Goal: Information Seeking & Learning: Learn about a topic

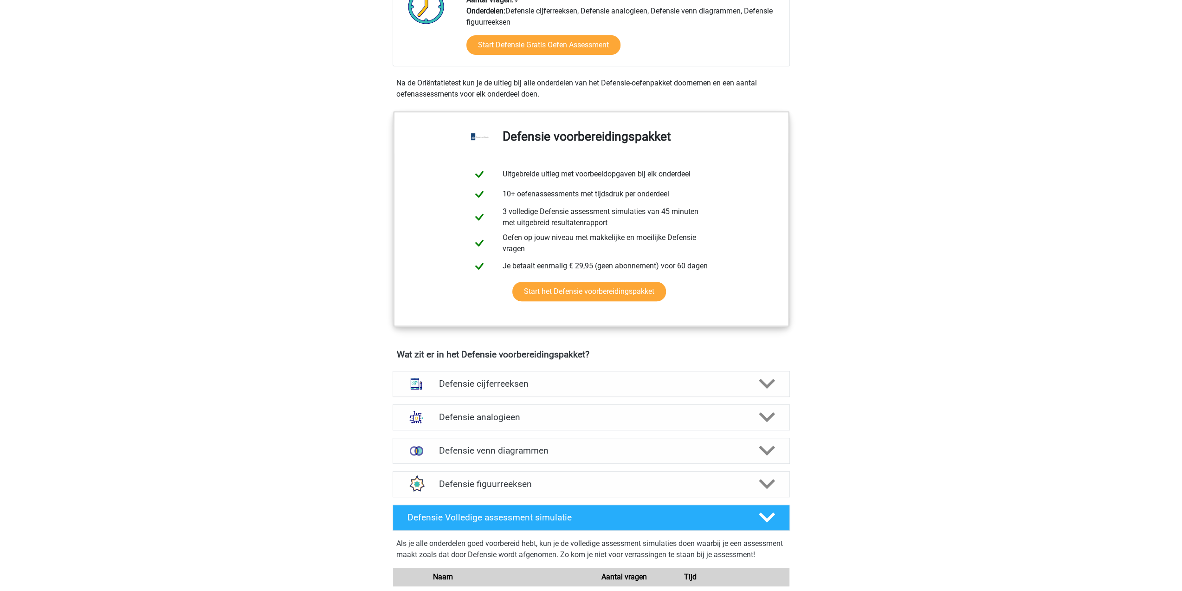
scroll to position [418, 0]
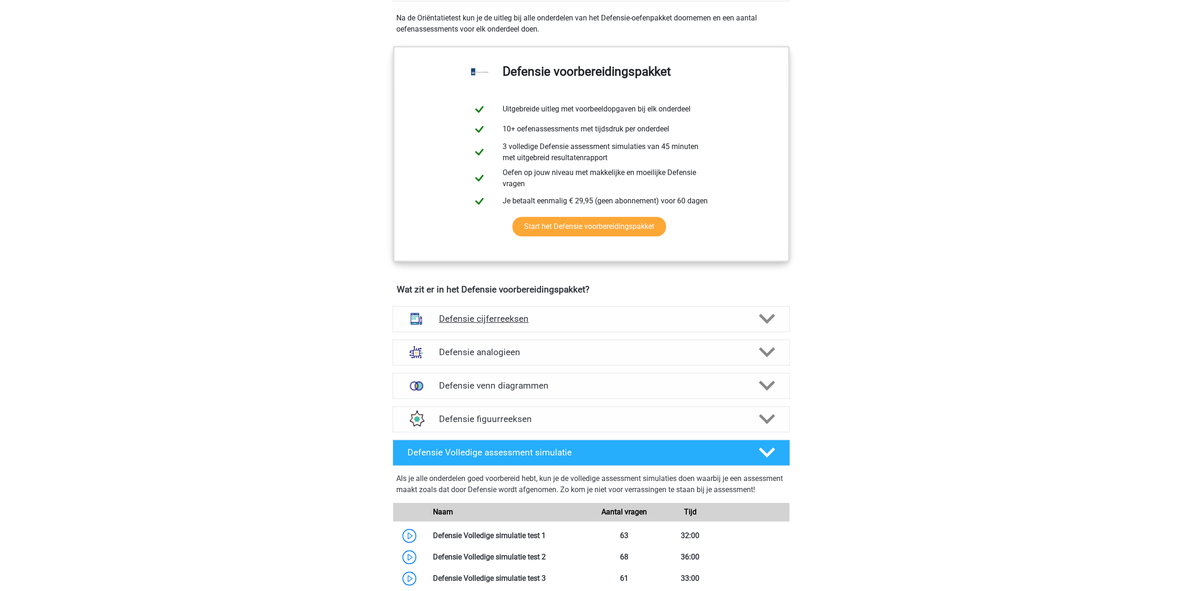
click at [765, 314] on icon at bounding box center [767, 318] width 16 height 16
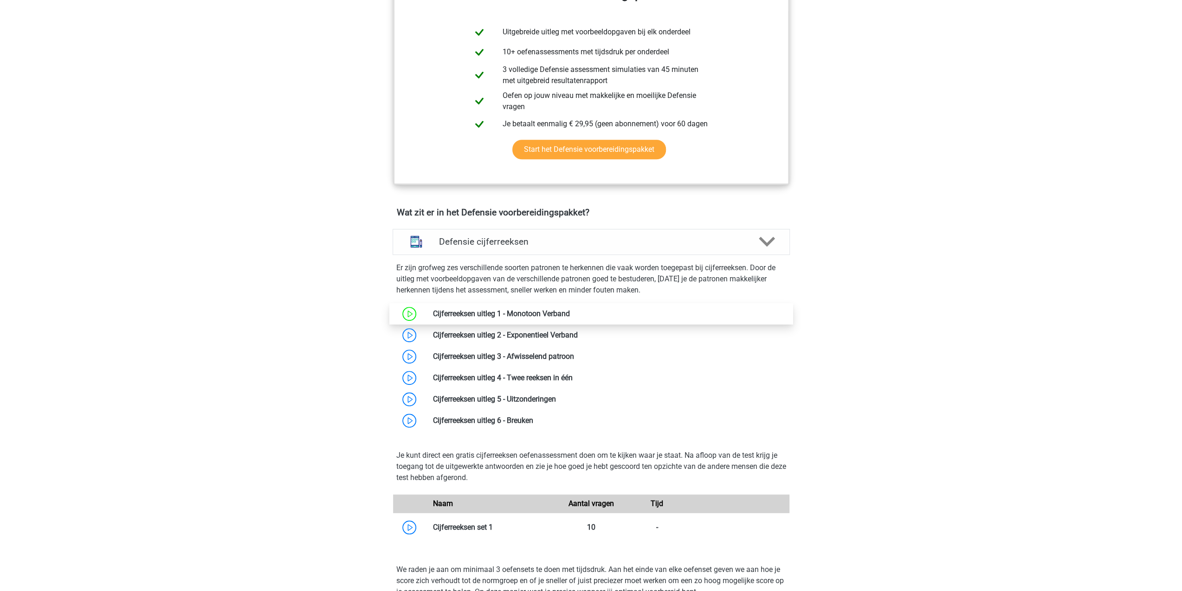
scroll to position [510, 0]
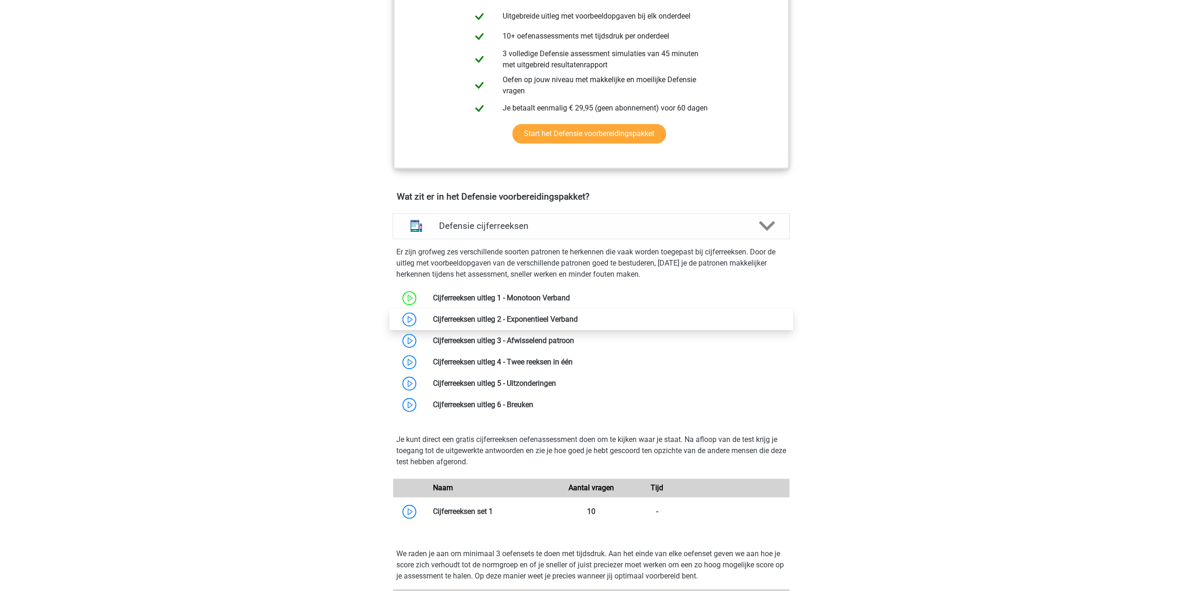
click at [578, 318] on link at bounding box center [578, 319] width 0 height 9
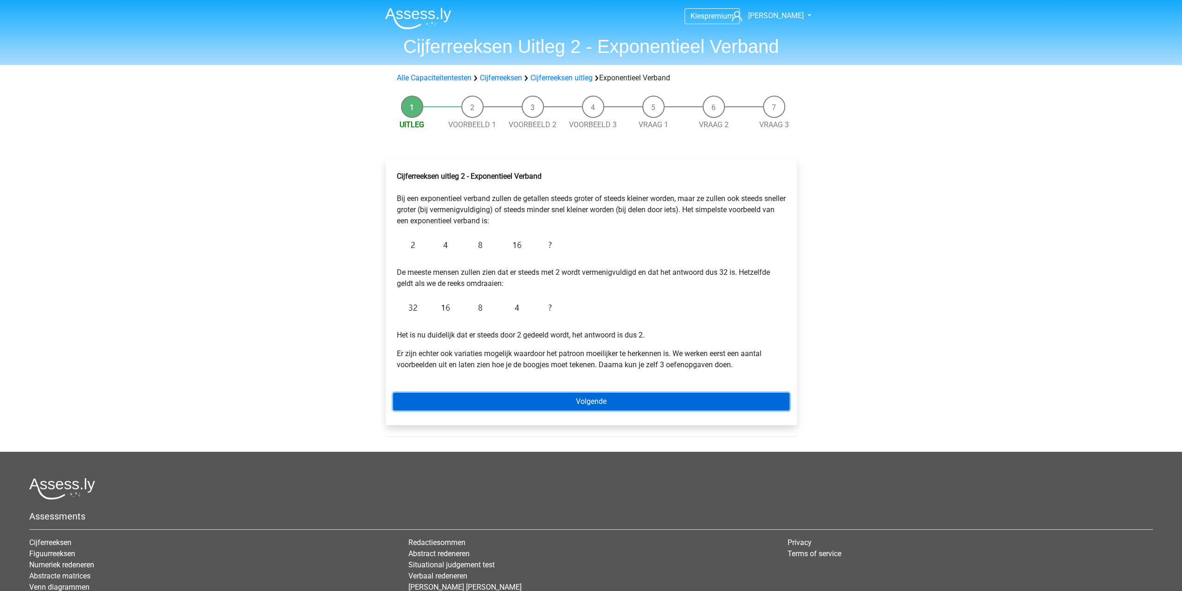
click at [668, 394] on link "Volgende" at bounding box center [591, 401] width 396 height 18
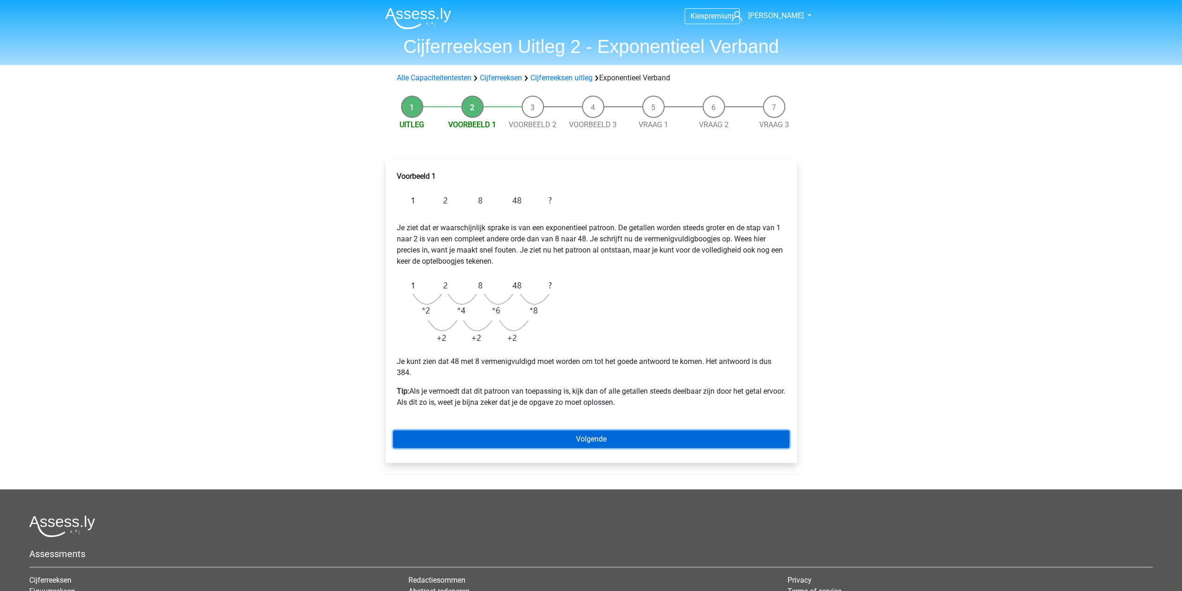
click at [530, 436] on link "Volgende" at bounding box center [591, 439] width 396 height 18
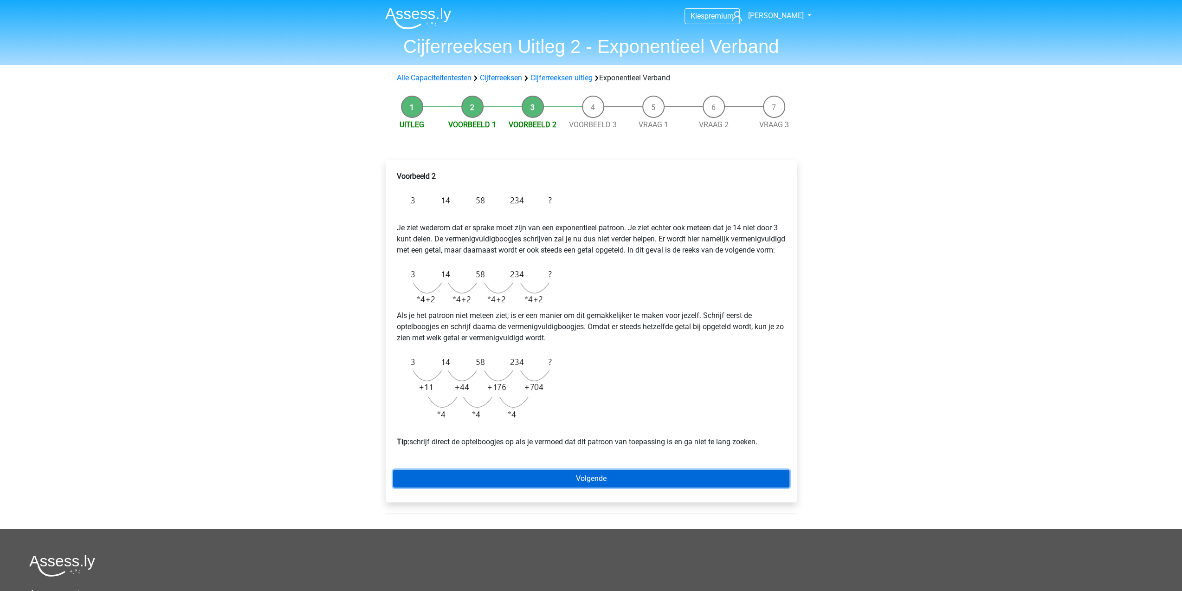
click at [491, 484] on link "Volgende" at bounding box center [591, 479] width 396 height 18
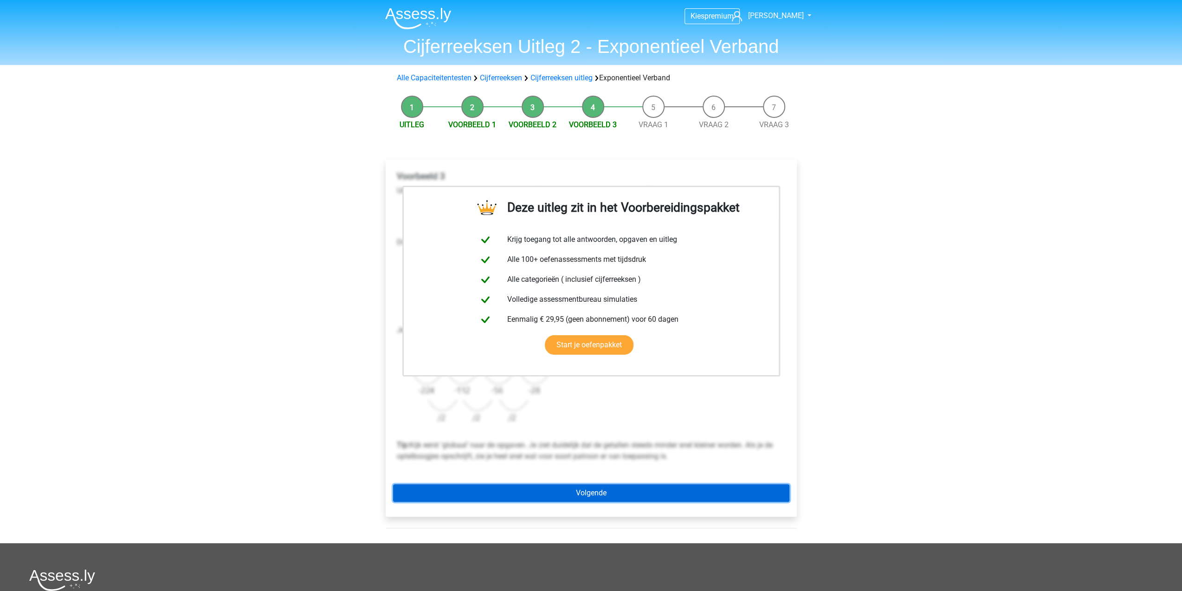
click at [581, 492] on link "Volgende" at bounding box center [591, 493] width 396 height 18
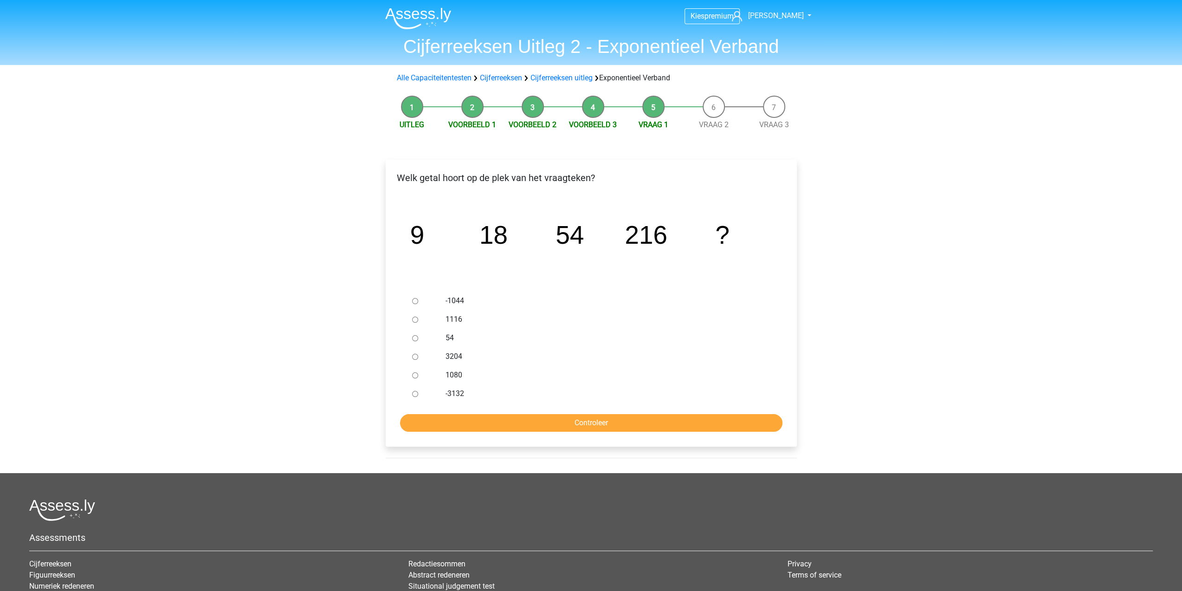
click at [458, 373] on label "1080" at bounding box center [605, 374] width 321 height 11
click at [418, 373] on input "1080" at bounding box center [415, 375] width 6 height 6
radio input "true"
click at [556, 423] on input "Controleer" at bounding box center [591, 423] width 382 height 18
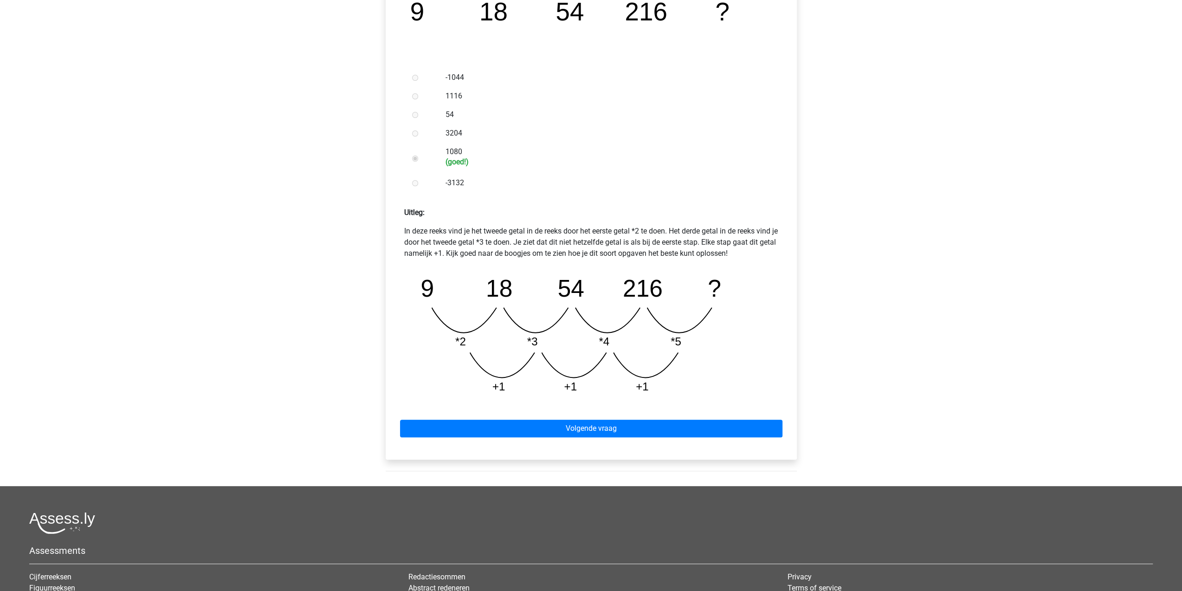
scroll to position [232, 0]
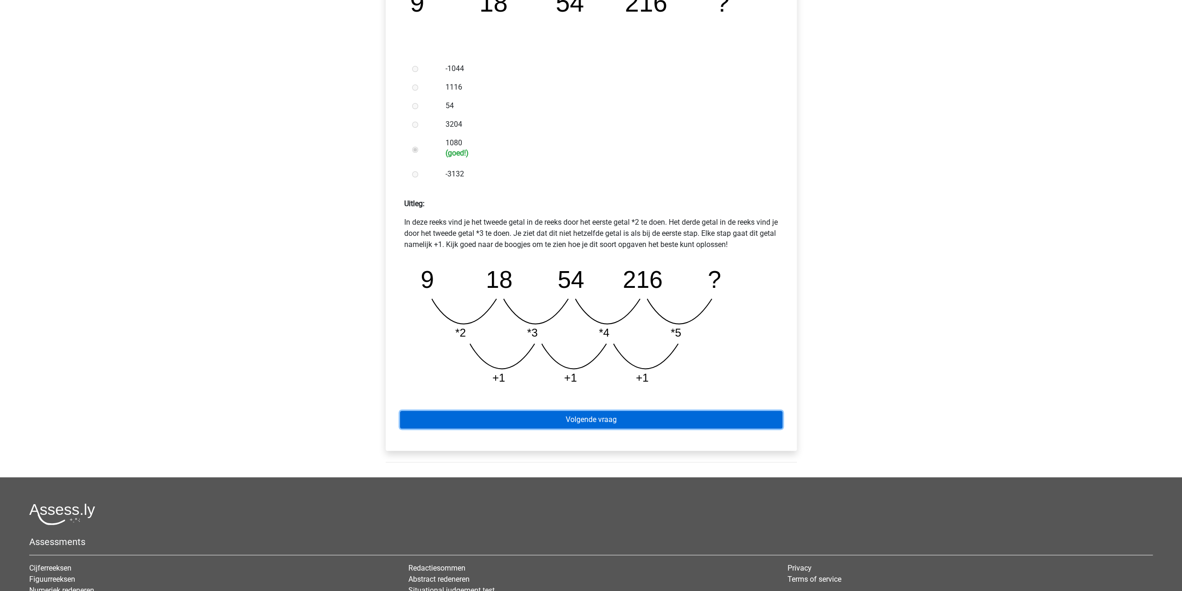
click at [656, 415] on link "Volgende vraag" at bounding box center [591, 420] width 382 height 18
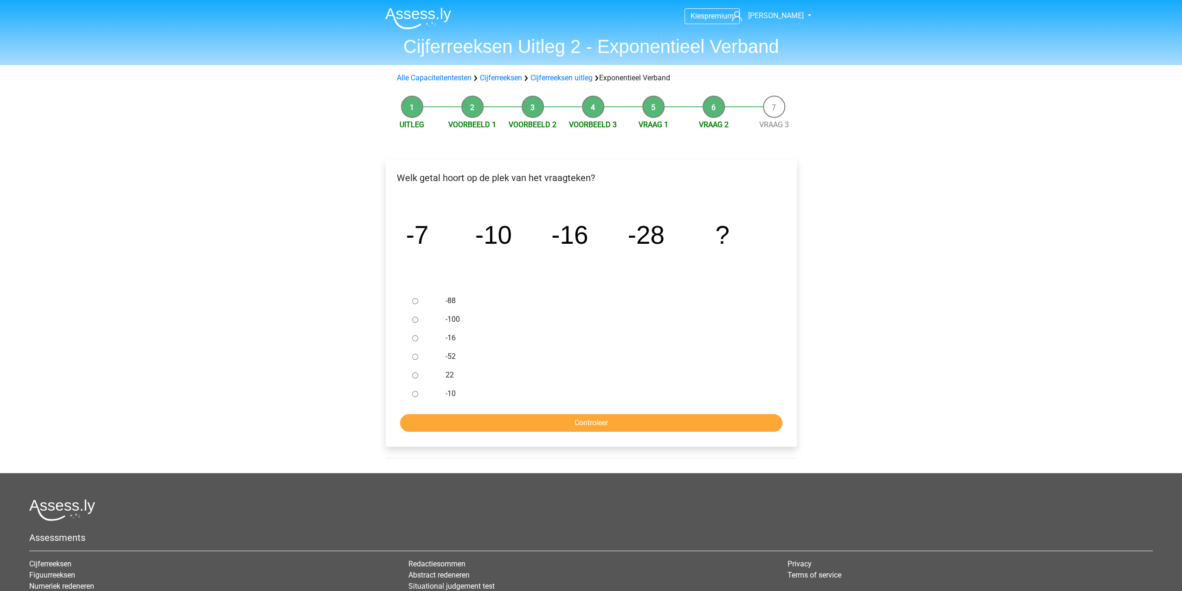
click at [437, 357] on div at bounding box center [423, 356] width 31 height 19
click at [447, 356] on label "-52" at bounding box center [605, 356] width 321 height 11
click at [418, 356] on input "-52" at bounding box center [415, 357] width 6 height 6
radio input "true"
click at [532, 419] on input "Controleer" at bounding box center [591, 423] width 382 height 18
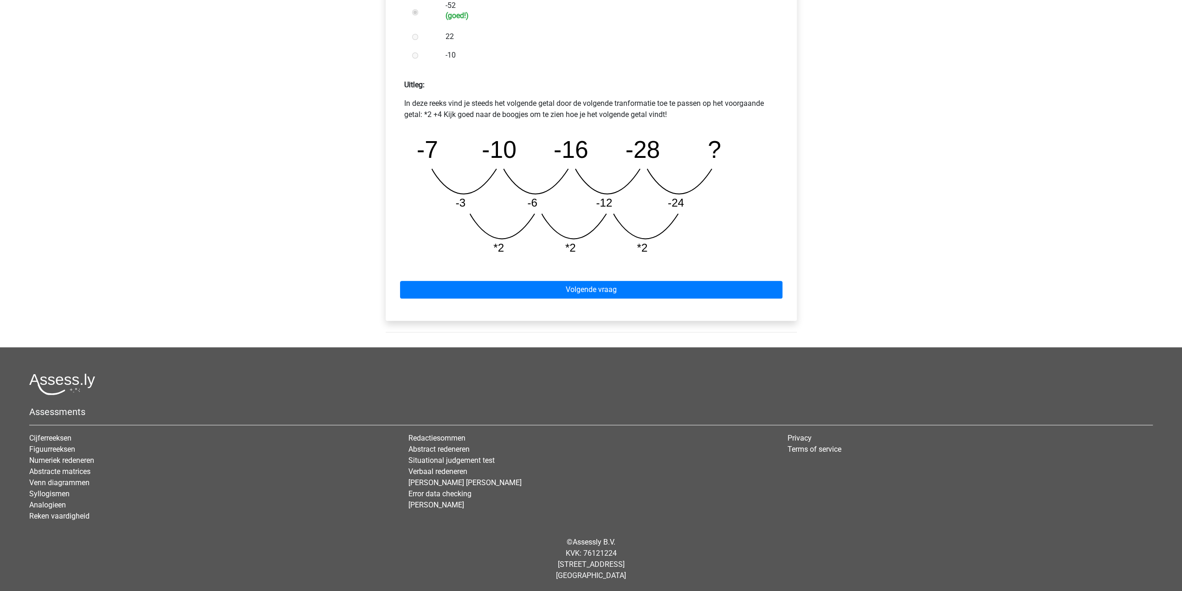
scroll to position [352, 0]
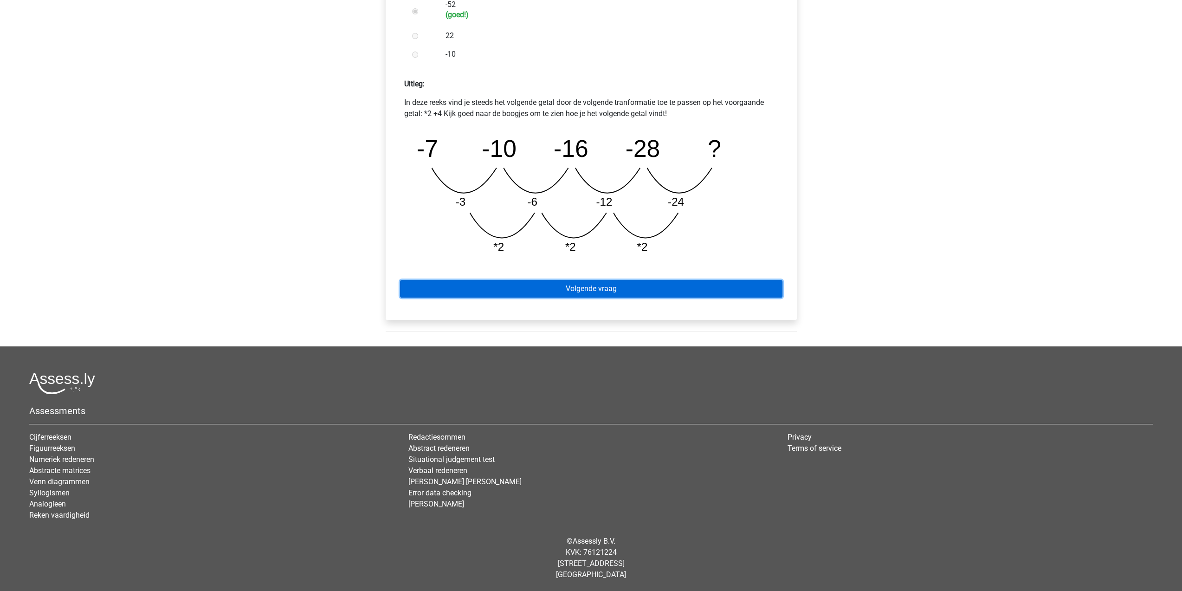
click at [613, 284] on link "Volgende vraag" at bounding box center [591, 289] width 382 height 18
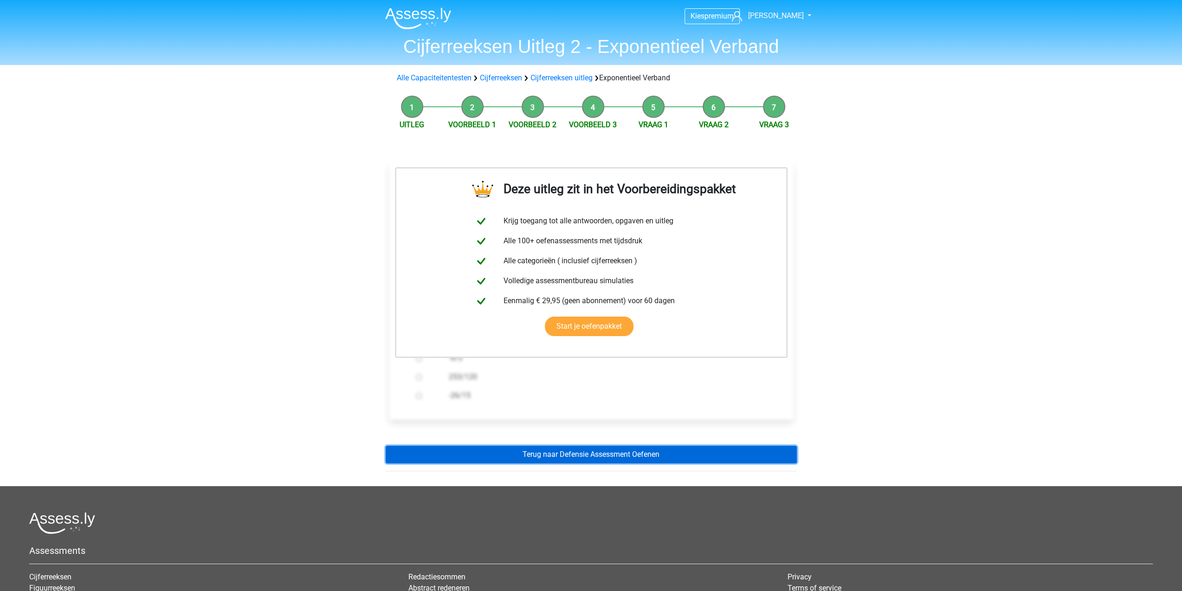
click at [606, 455] on link "Terug naar Defensie Assessment Oefenen" at bounding box center [591, 454] width 411 height 18
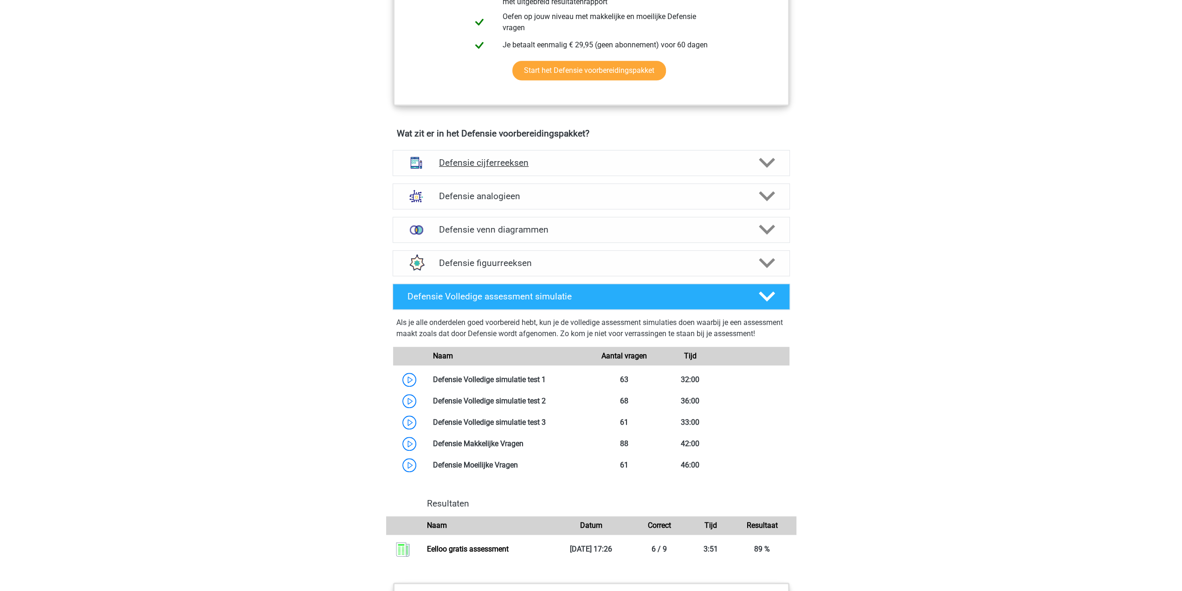
scroll to position [557, 0]
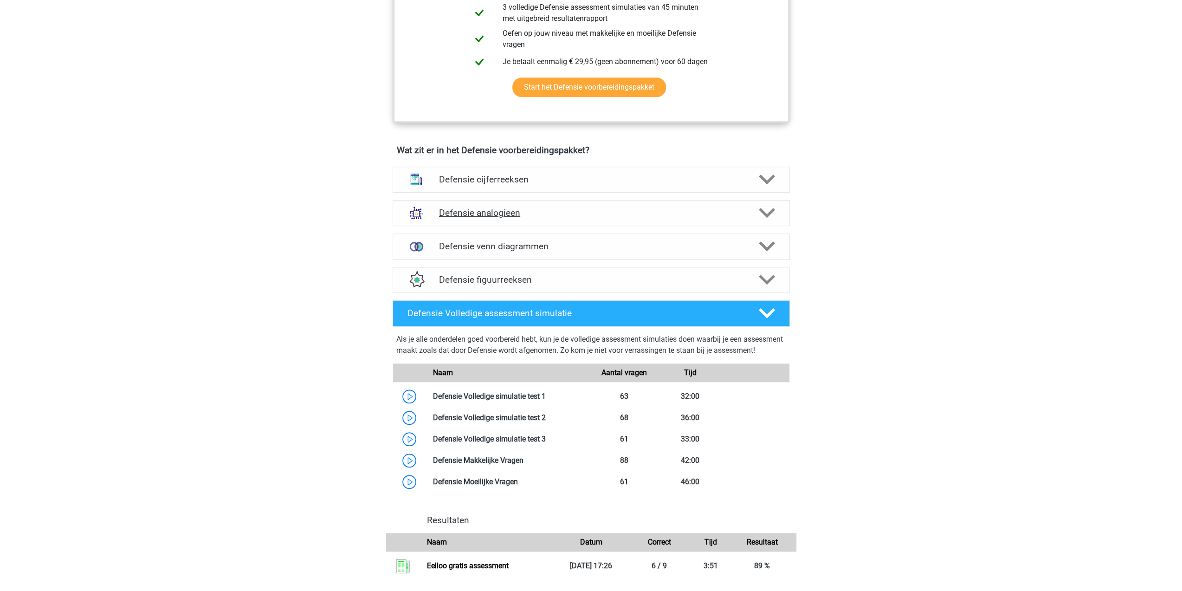
click at [760, 210] on icon at bounding box center [767, 213] width 16 height 16
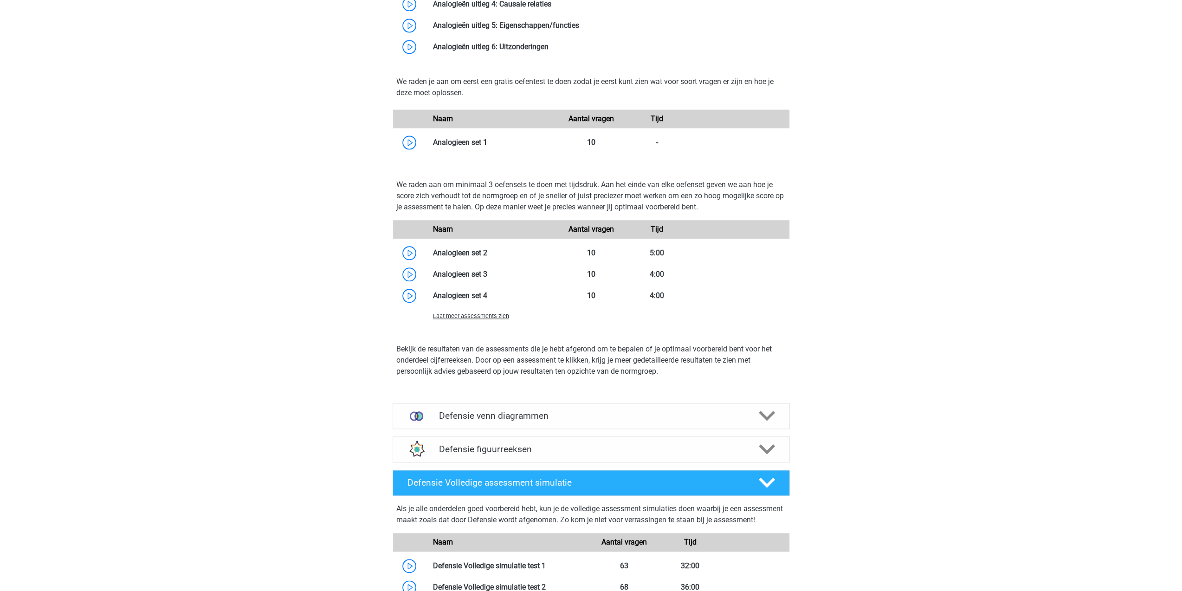
scroll to position [1021, 0]
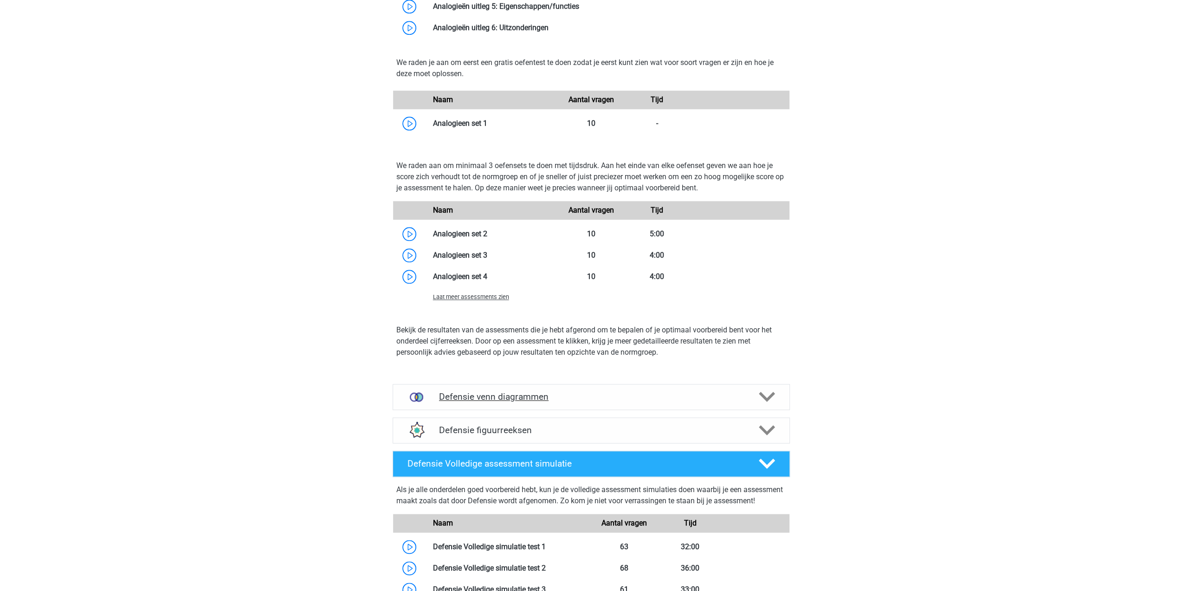
click at [760, 388] on icon at bounding box center [767, 396] width 16 height 16
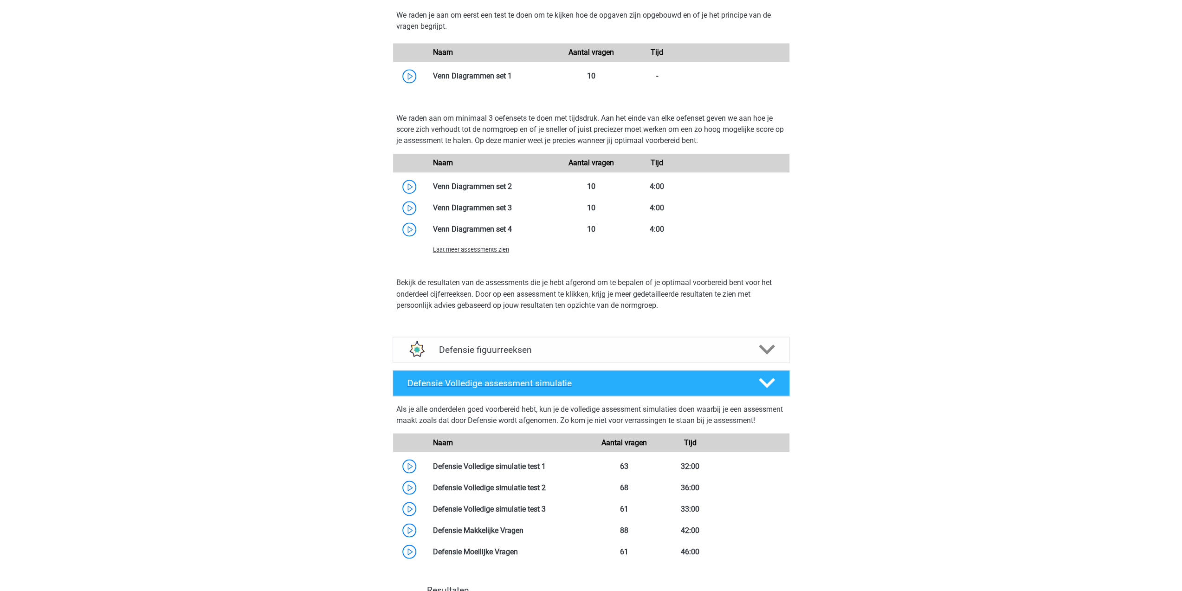
scroll to position [1485, 0]
click at [764, 349] on polygon at bounding box center [767, 348] width 16 height 10
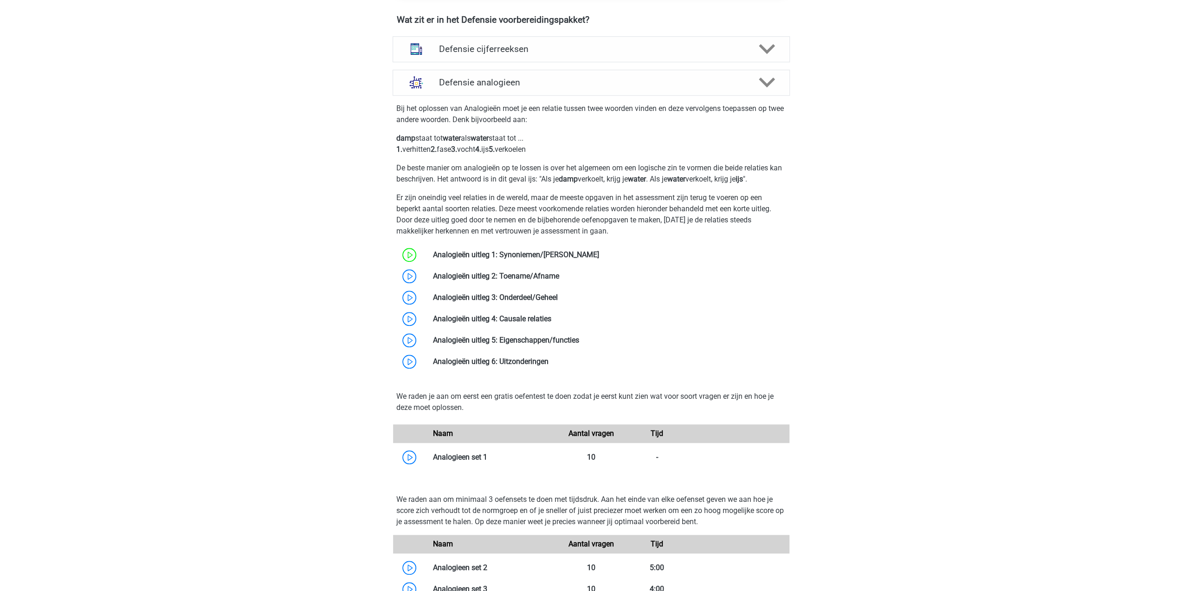
scroll to position [557, 0]
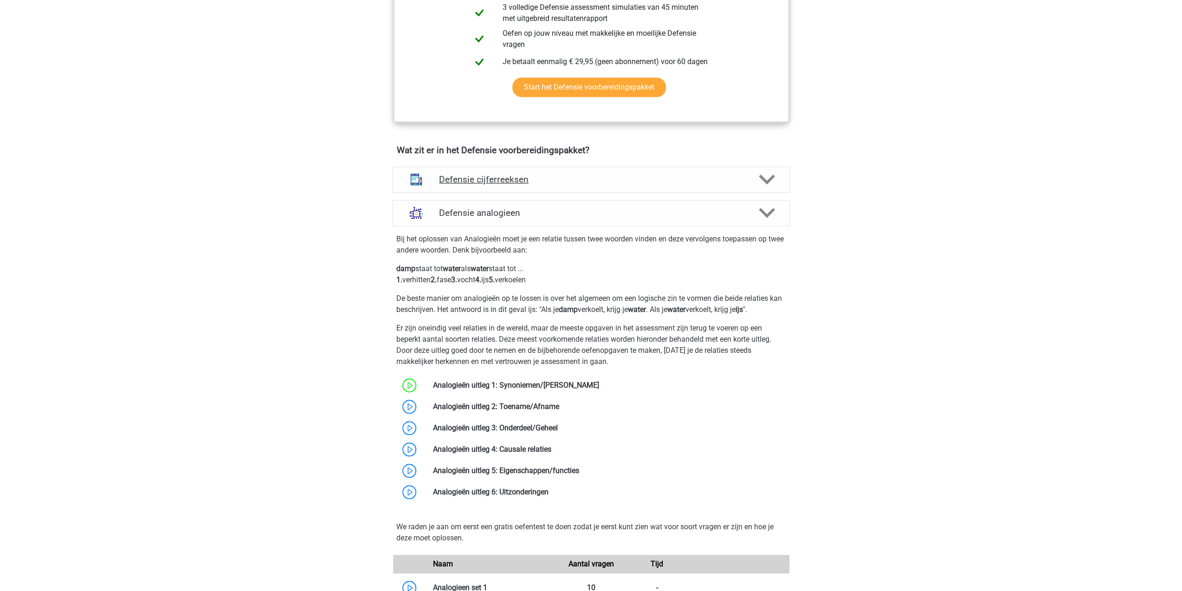
click at [555, 182] on h4 "Defensie cijferreeksen" at bounding box center [591, 179] width 304 height 11
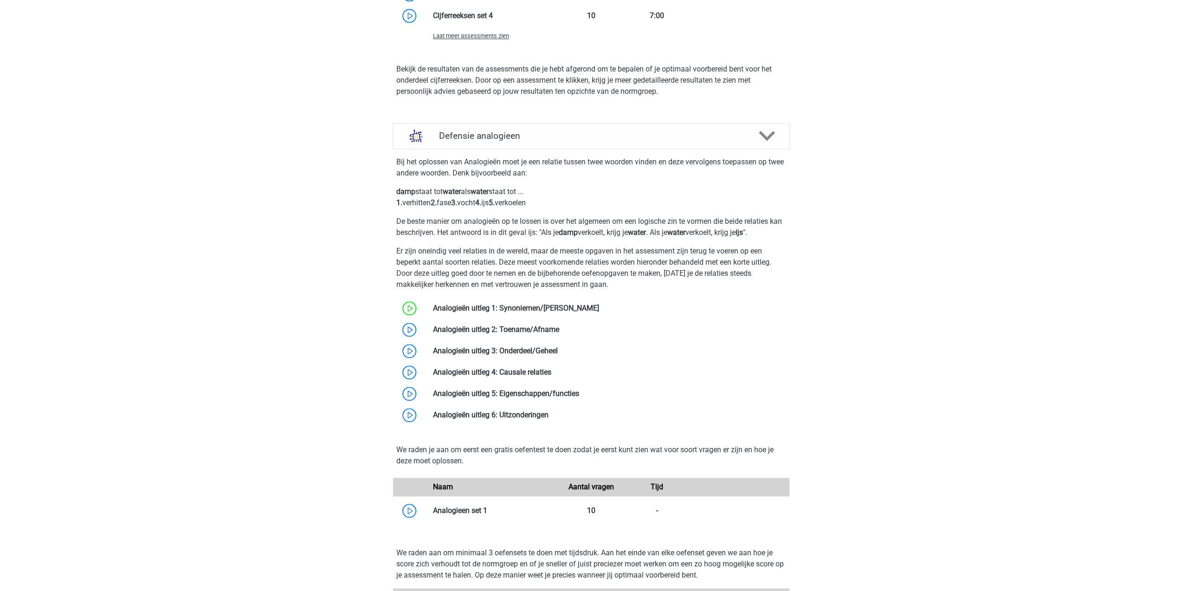
scroll to position [1160, 0]
click at [559, 325] on link at bounding box center [559, 328] width 0 height 9
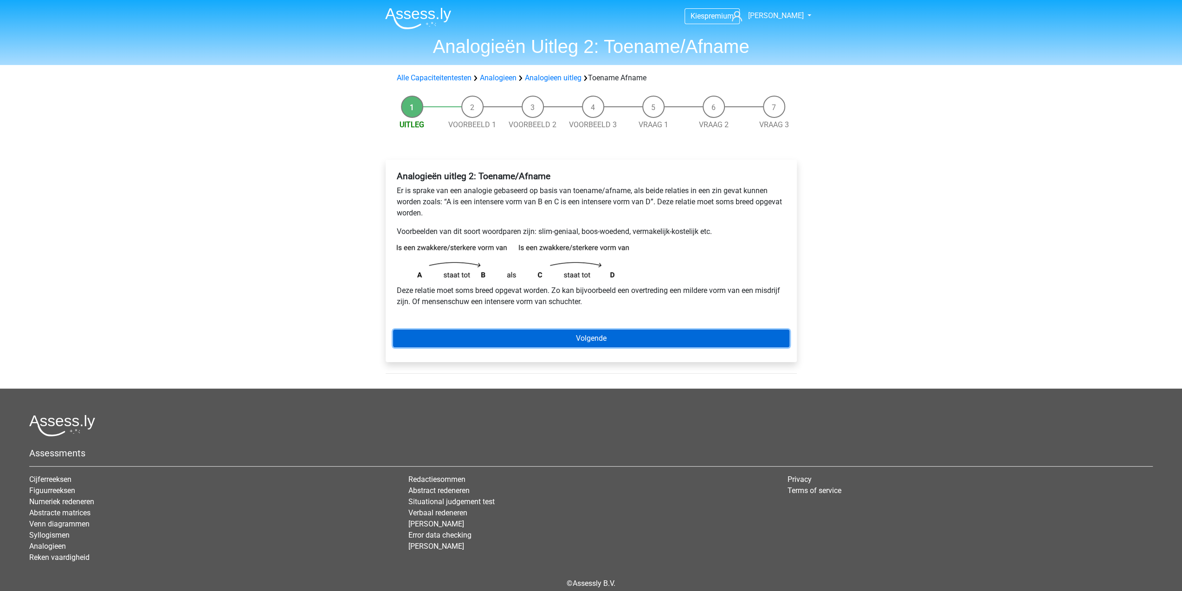
click at [581, 337] on link "Volgende" at bounding box center [591, 338] width 396 height 18
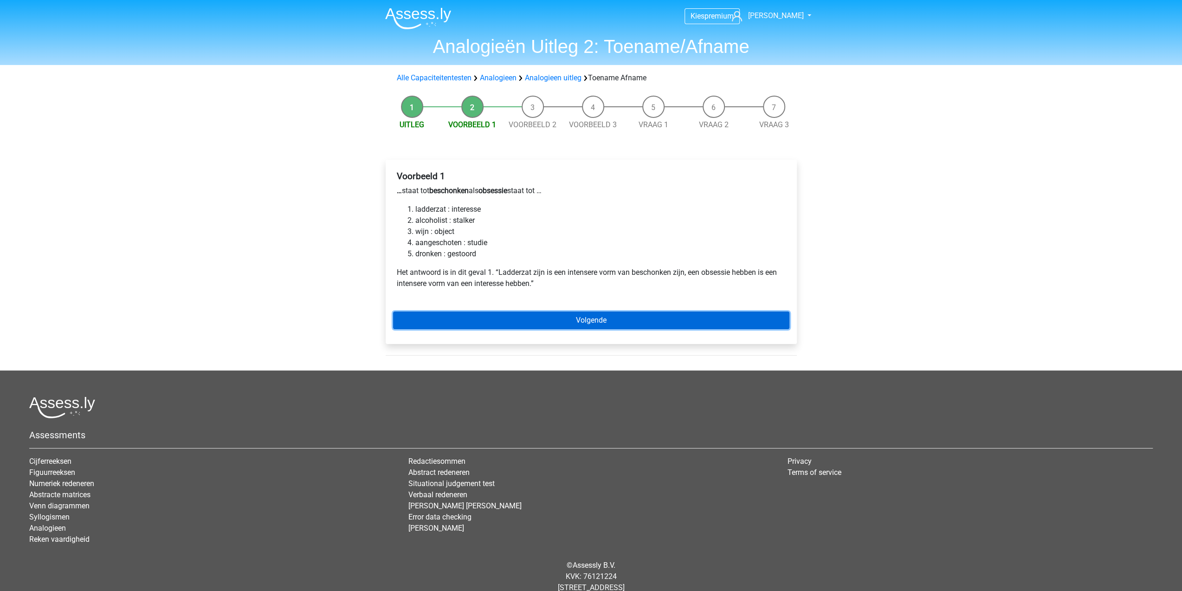
click at [576, 320] on link "Volgende" at bounding box center [591, 320] width 396 height 18
click at [576, 319] on link "Volgende" at bounding box center [591, 320] width 396 height 18
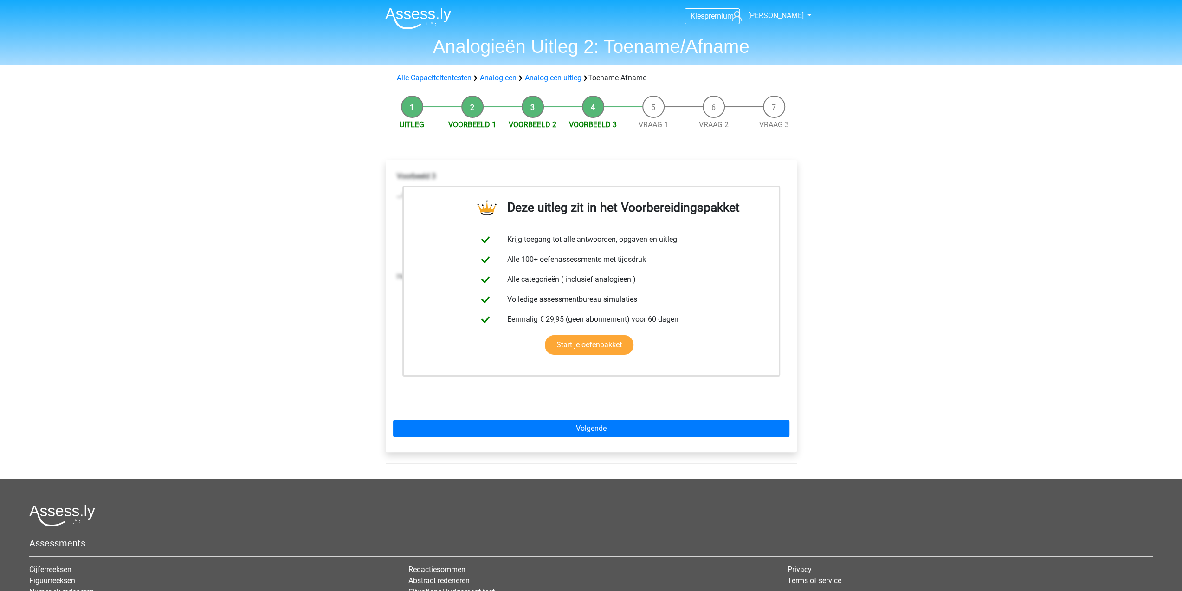
click at [610, 438] on div "Deze uitleg zit in het Voorbereidingspakket Krijg toegang tot alle antwoorden, …" at bounding box center [591, 306] width 411 height 292
click at [610, 425] on link "Volgende" at bounding box center [591, 428] width 396 height 18
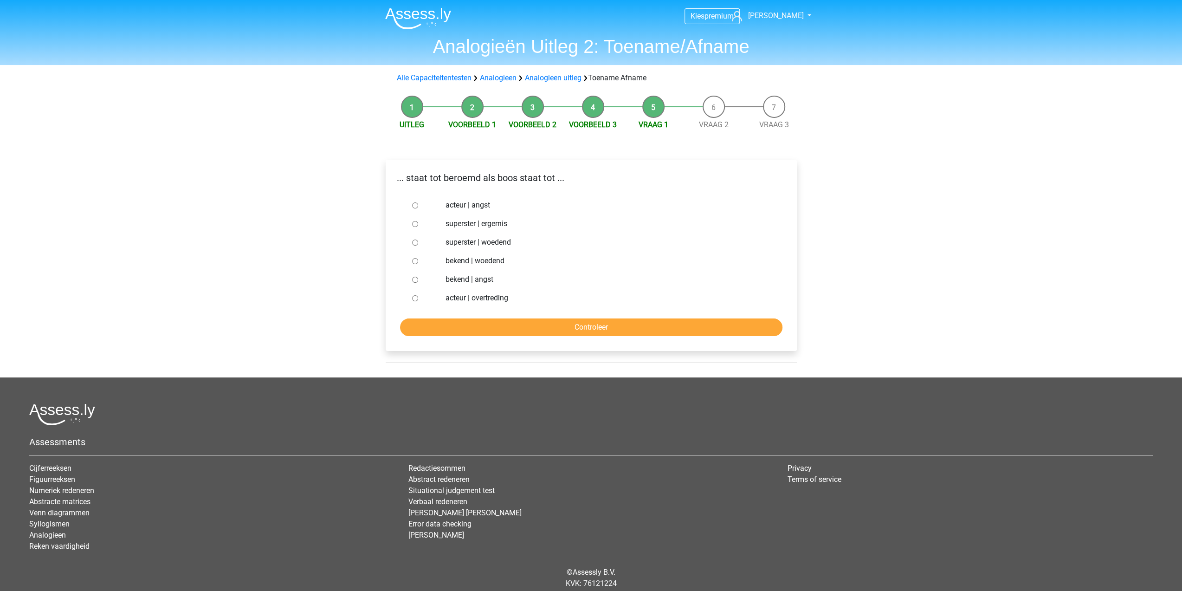
click at [502, 241] on label "superster | woedend" at bounding box center [605, 242] width 321 height 11
click at [418, 241] on input "superster | woedend" at bounding box center [415, 242] width 6 height 6
radio input "true"
click at [575, 327] on input "Controleer" at bounding box center [591, 327] width 382 height 18
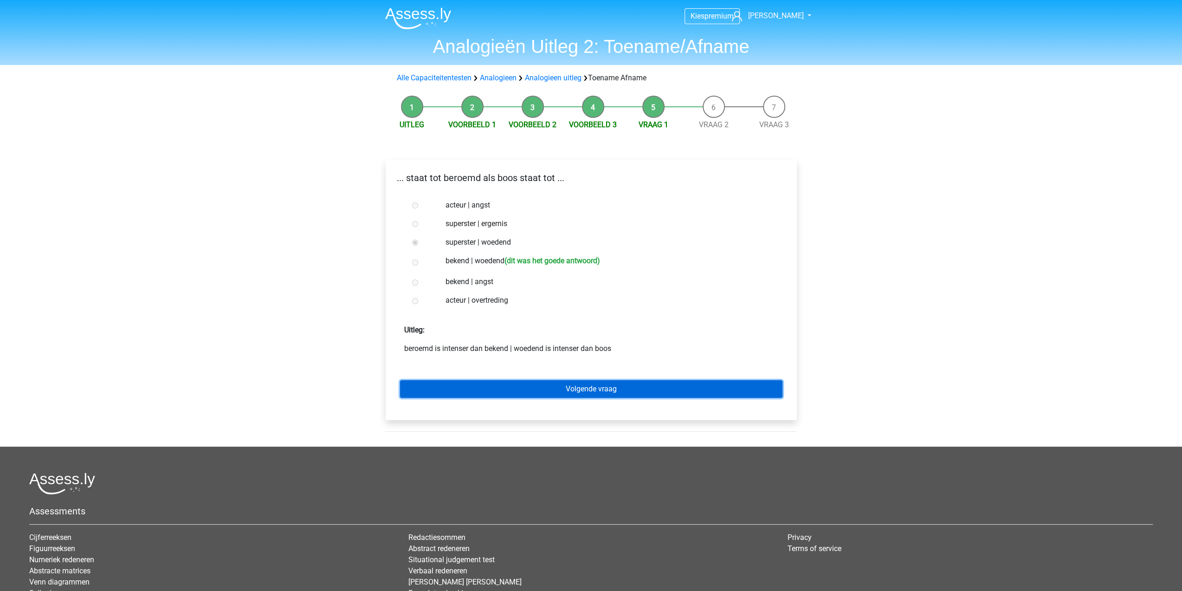
click at [605, 386] on link "Volgende vraag" at bounding box center [591, 389] width 382 height 18
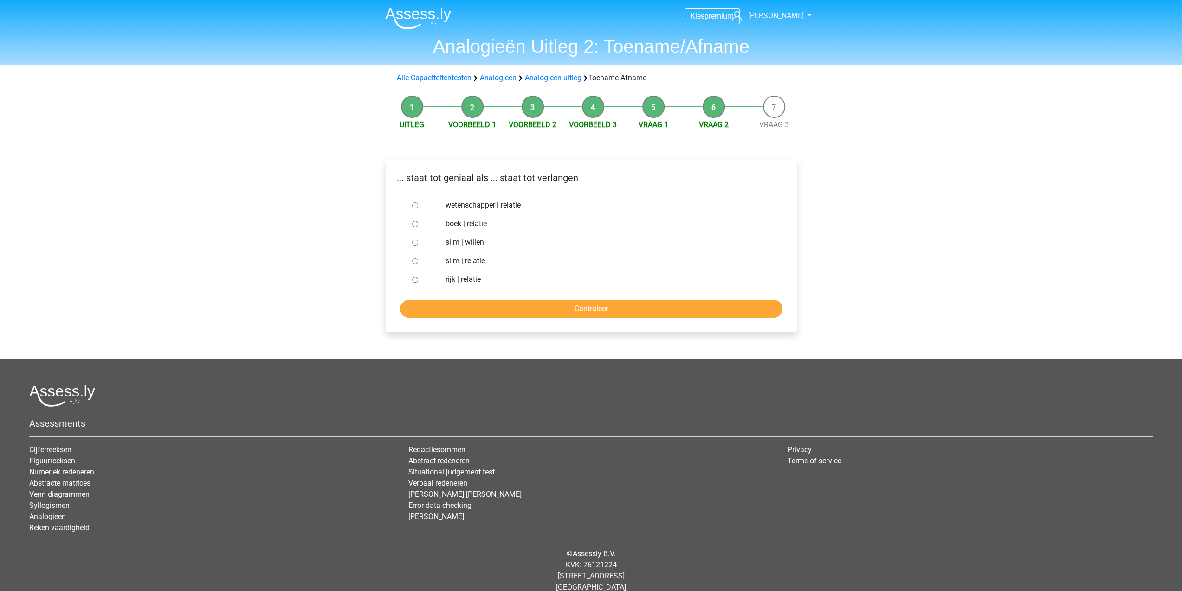
click at [472, 240] on label "slim | willen" at bounding box center [605, 242] width 321 height 11
click at [418, 240] on input "slim | willen" at bounding box center [415, 242] width 6 height 6
radio input "true"
click at [541, 309] on input "Controleer" at bounding box center [591, 309] width 382 height 18
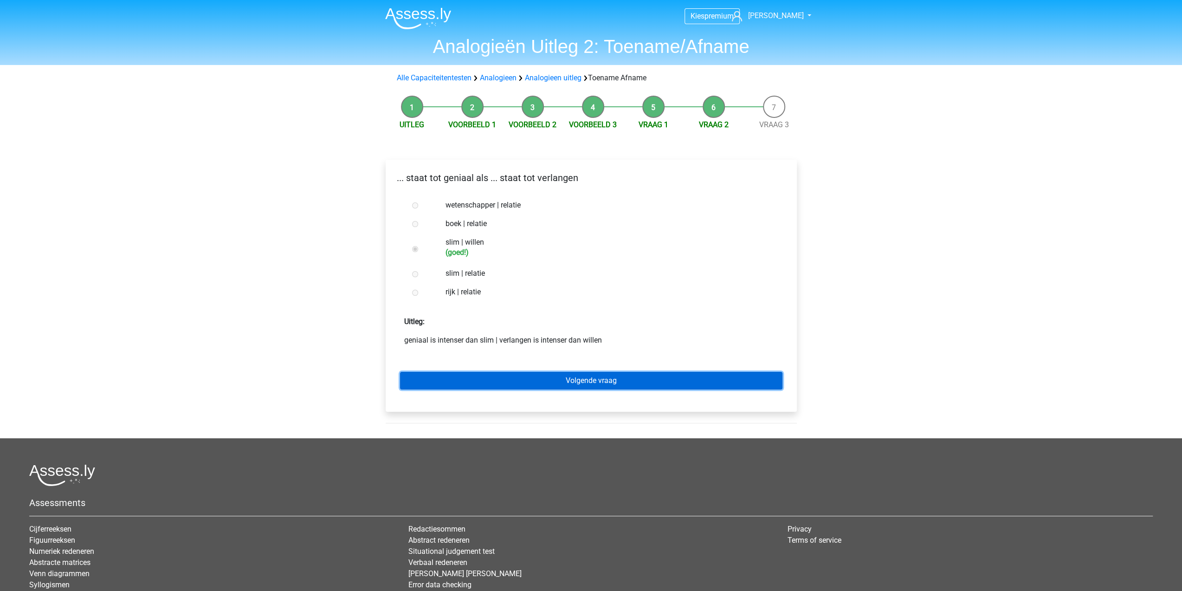
click at [560, 382] on link "Volgende vraag" at bounding box center [591, 381] width 382 height 18
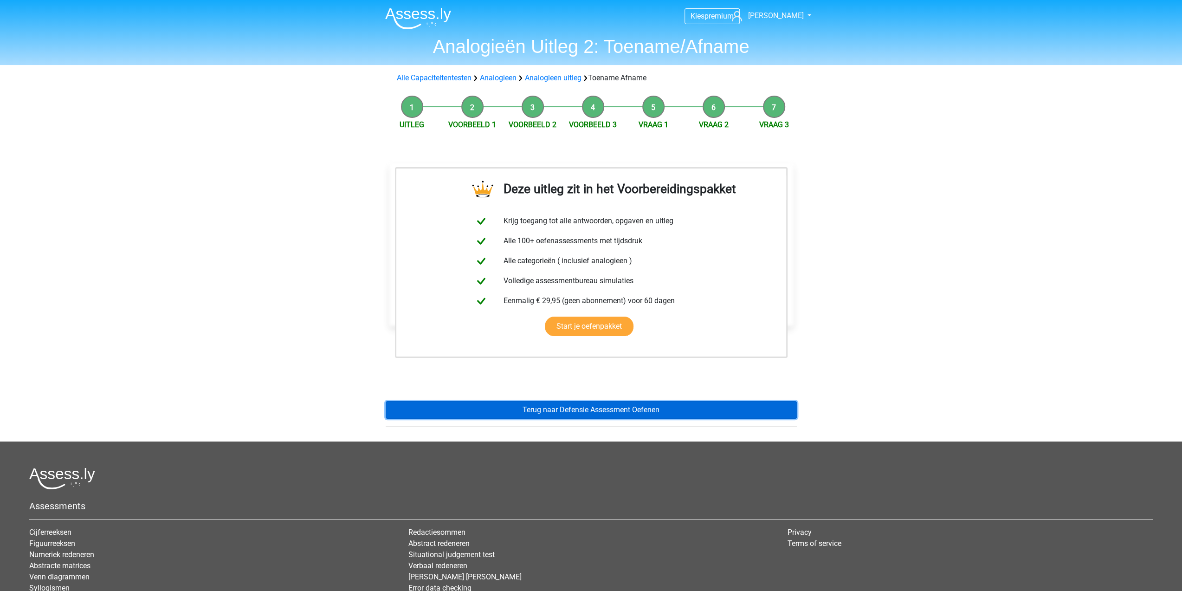
click at [565, 401] on link "Terug naar Defensie Assessment Oefenen" at bounding box center [591, 410] width 411 height 18
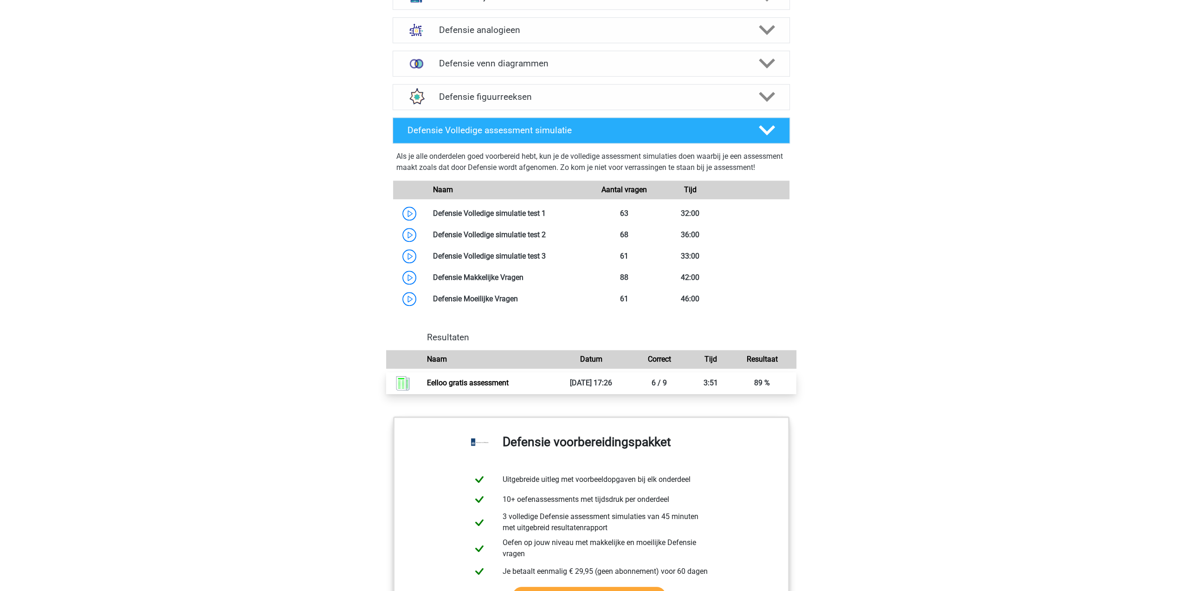
scroll to position [603, 0]
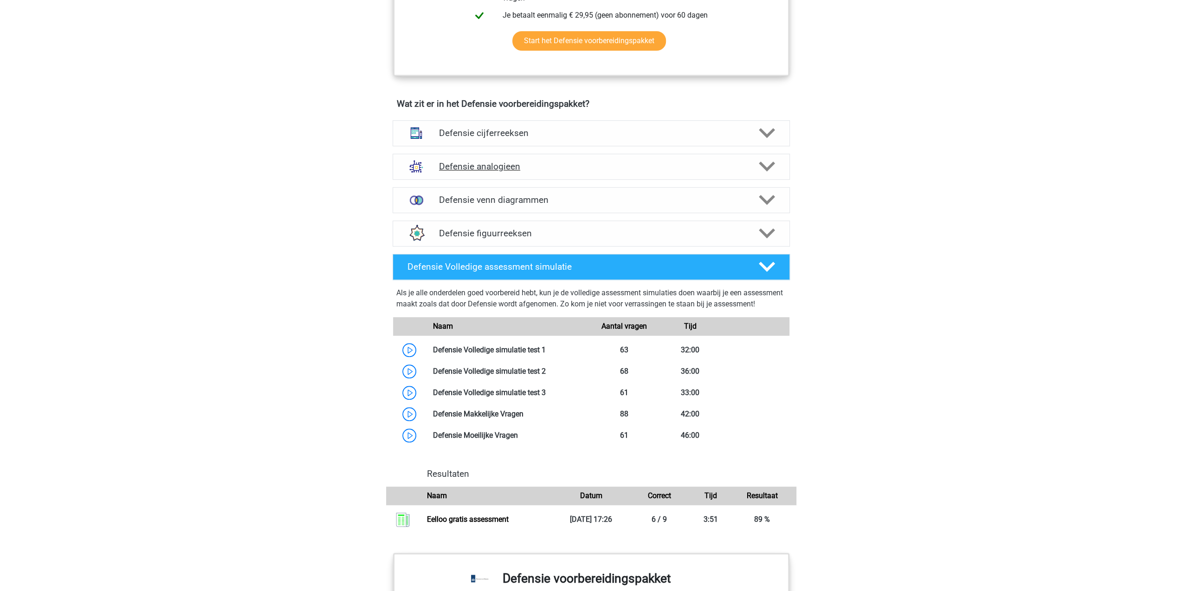
click at [769, 164] on polygon at bounding box center [767, 166] width 16 height 10
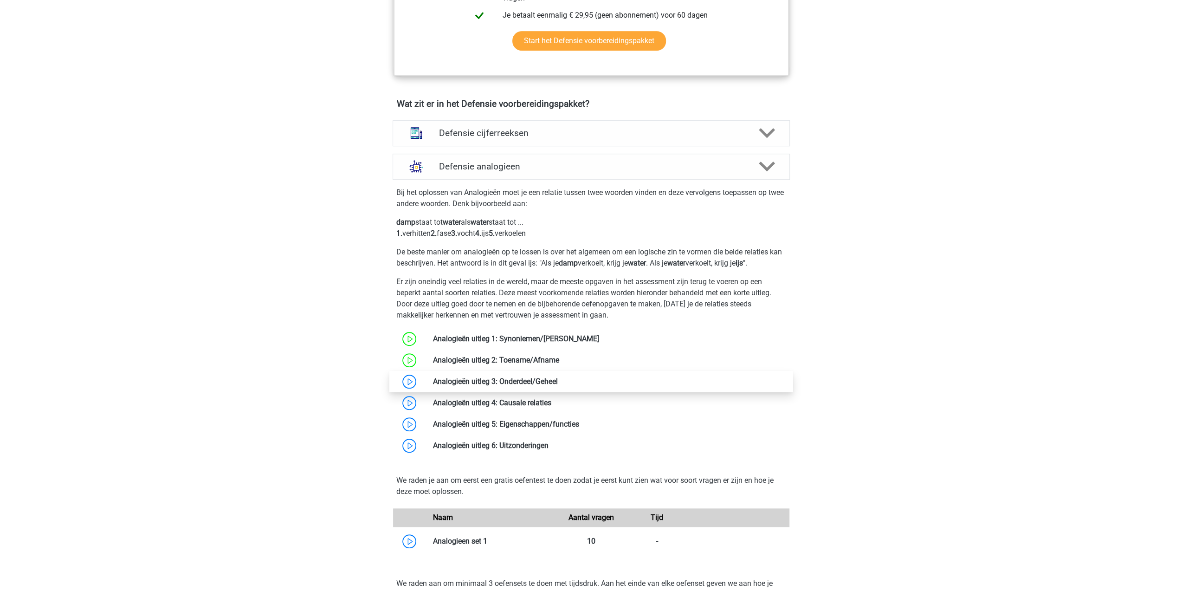
click at [558, 378] on link at bounding box center [558, 381] width 0 height 9
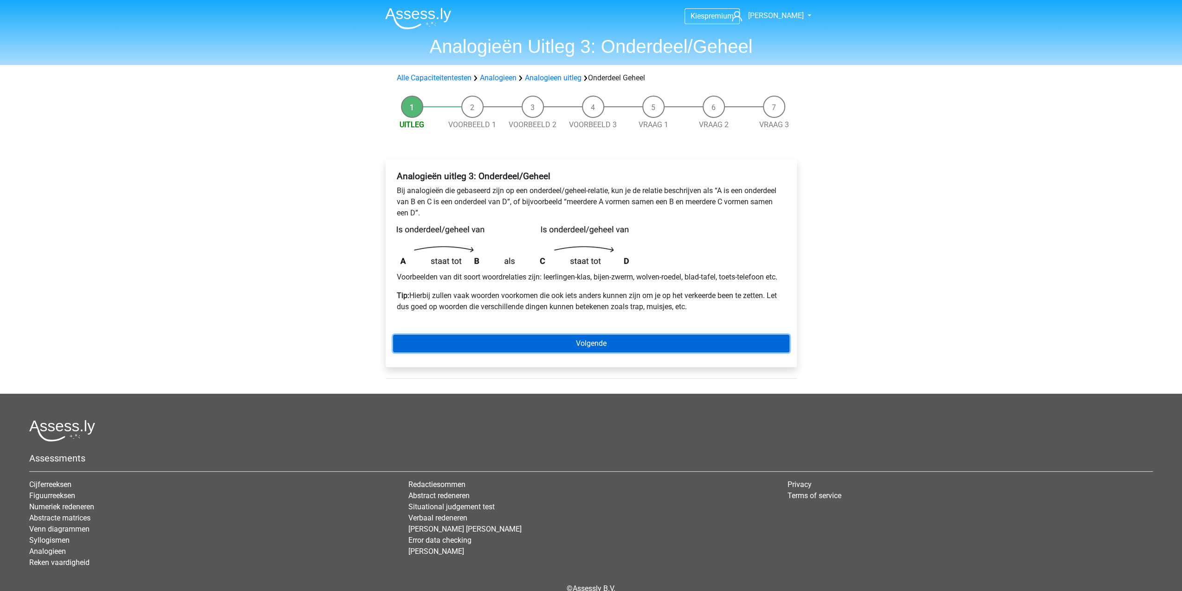
click at [512, 344] on link "Volgende" at bounding box center [591, 343] width 396 height 18
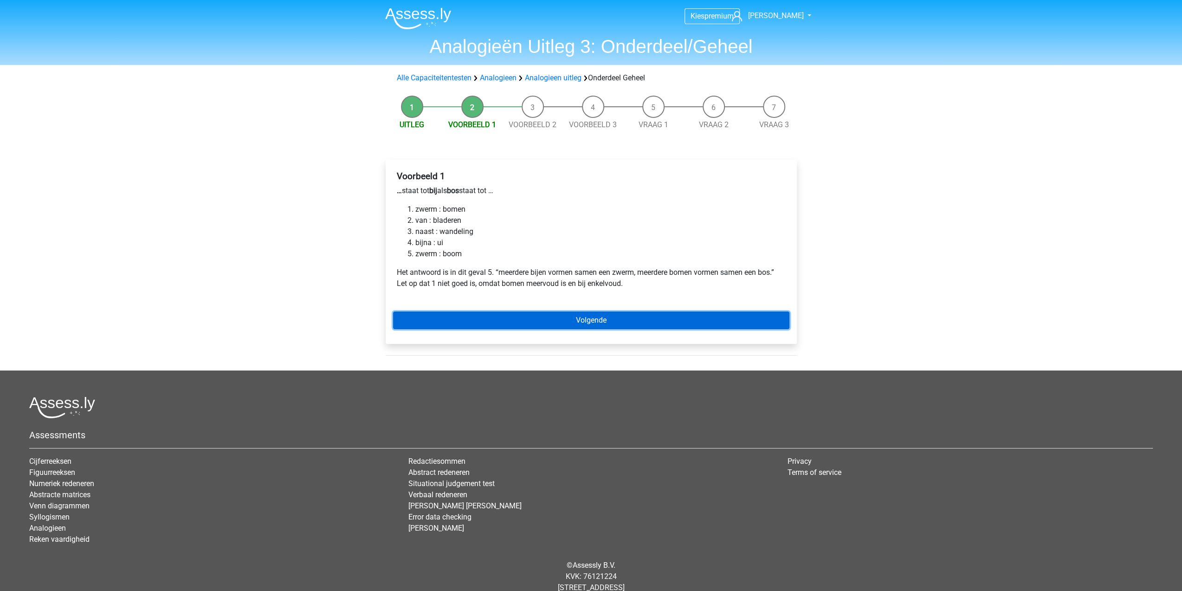
click at [466, 314] on link "Volgende" at bounding box center [591, 320] width 396 height 18
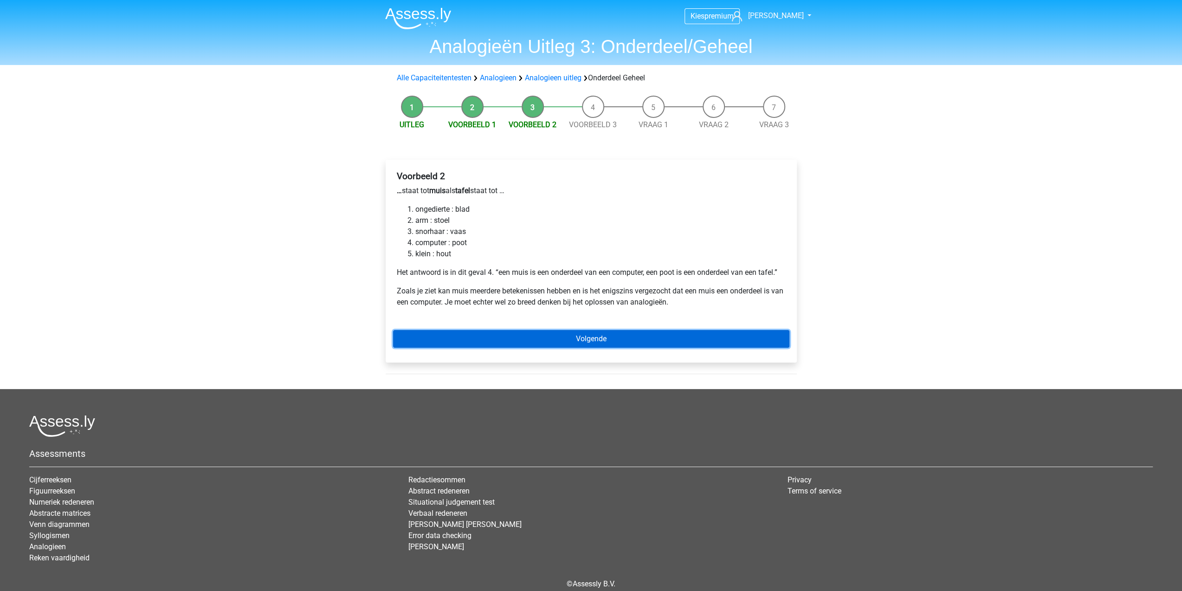
click at [529, 337] on link "Volgende" at bounding box center [591, 339] width 396 height 18
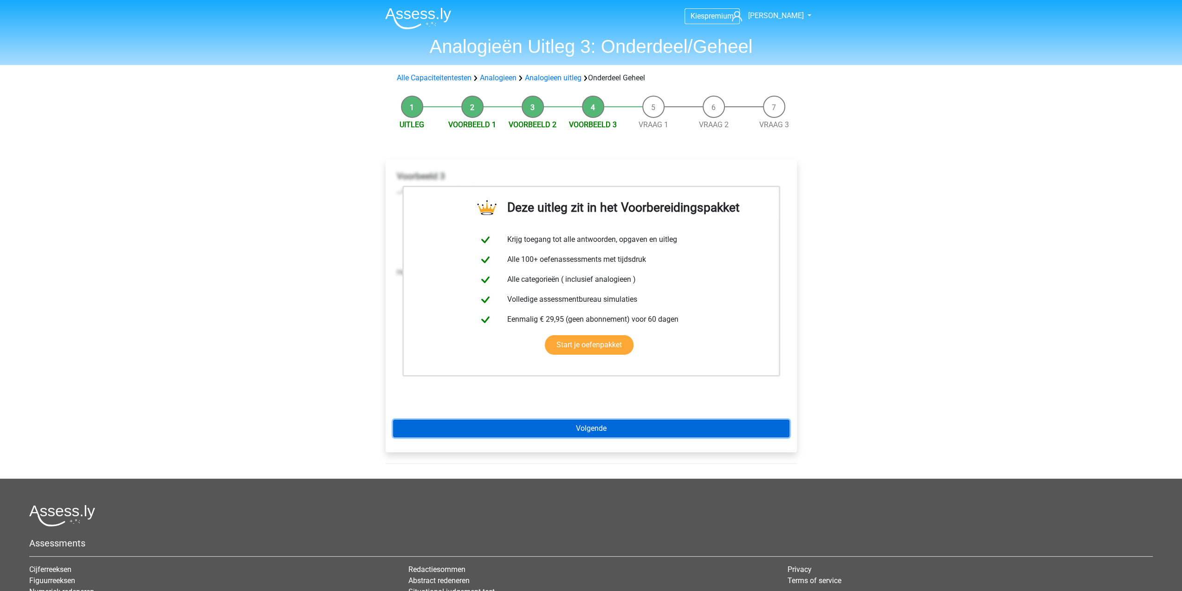
click at [543, 427] on link "Volgende" at bounding box center [591, 428] width 396 height 18
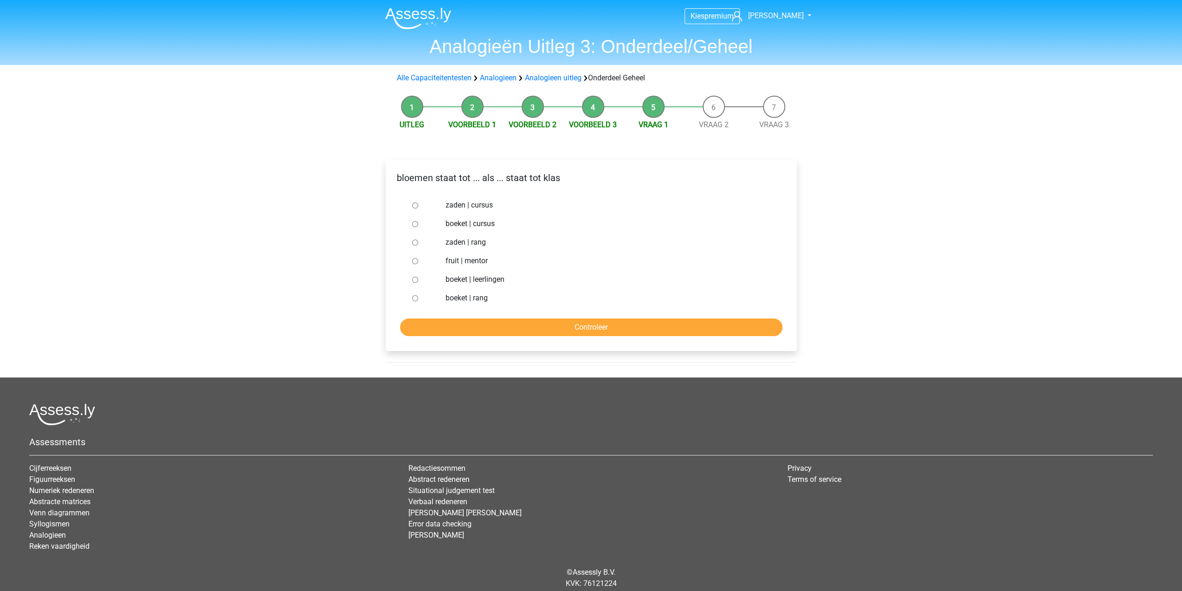
click at [479, 281] on label "boeket | leerlingen" at bounding box center [605, 279] width 321 height 11
click at [418, 281] on input "boeket | leerlingen" at bounding box center [415, 280] width 6 height 6
radio input "true"
click at [565, 325] on input "Controleer" at bounding box center [591, 327] width 382 height 18
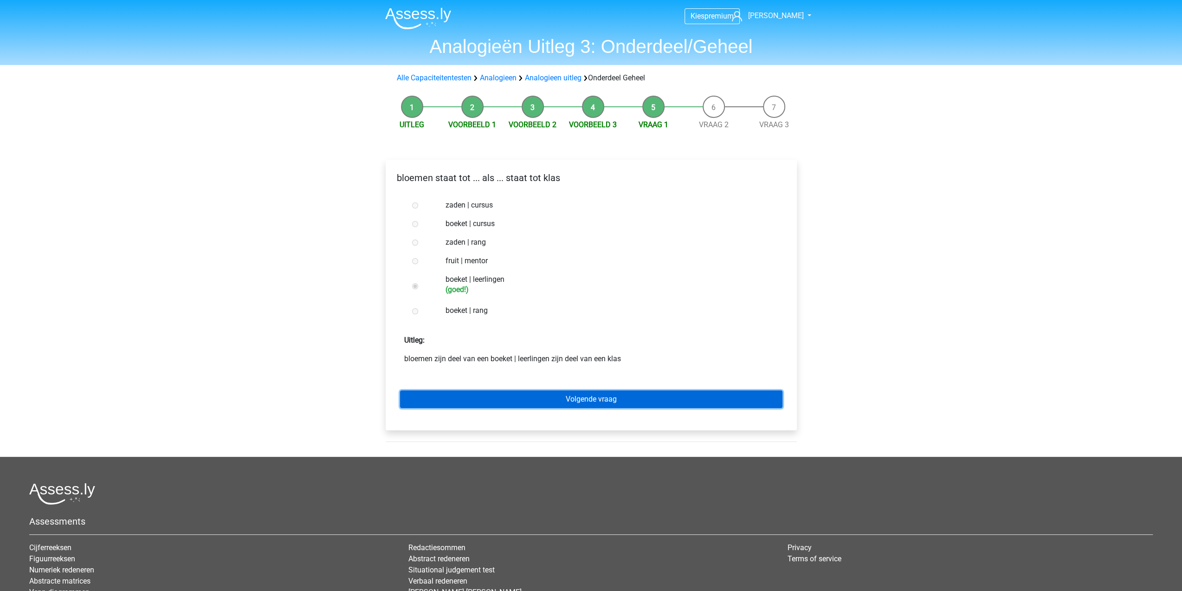
click at [570, 401] on link "Volgende vraag" at bounding box center [591, 399] width 382 height 18
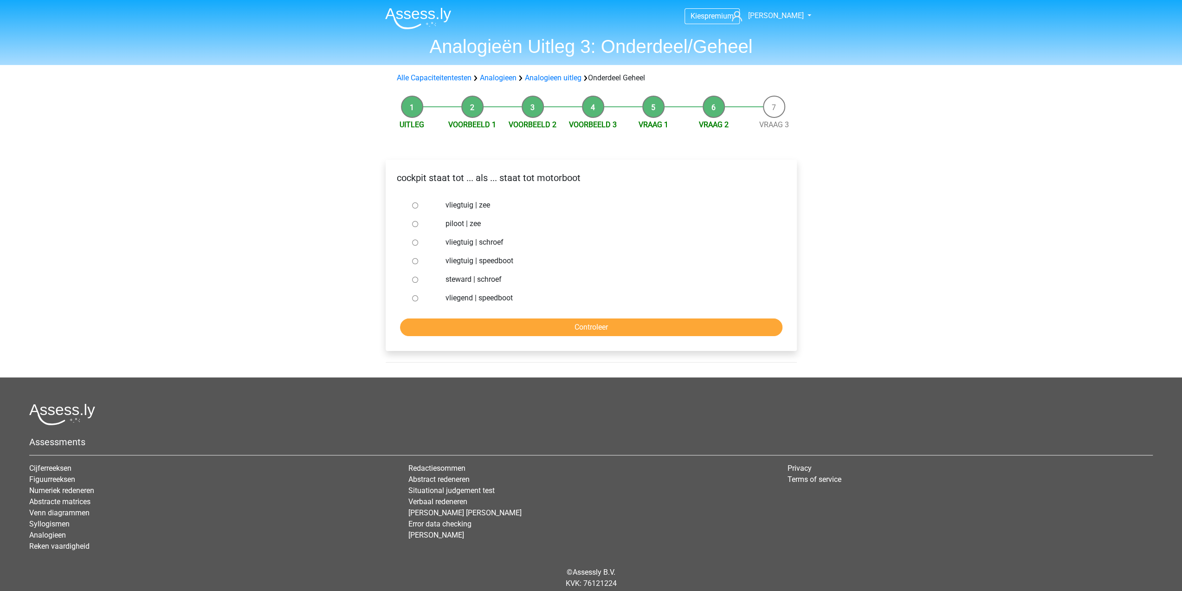
click at [470, 263] on label "vliegtuig | speedboot" at bounding box center [605, 260] width 321 height 11
click at [418, 263] on input "vliegtuig | speedboot" at bounding box center [415, 261] width 6 height 6
radio input "true"
click at [547, 333] on input "Controleer" at bounding box center [591, 327] width 382 height 18
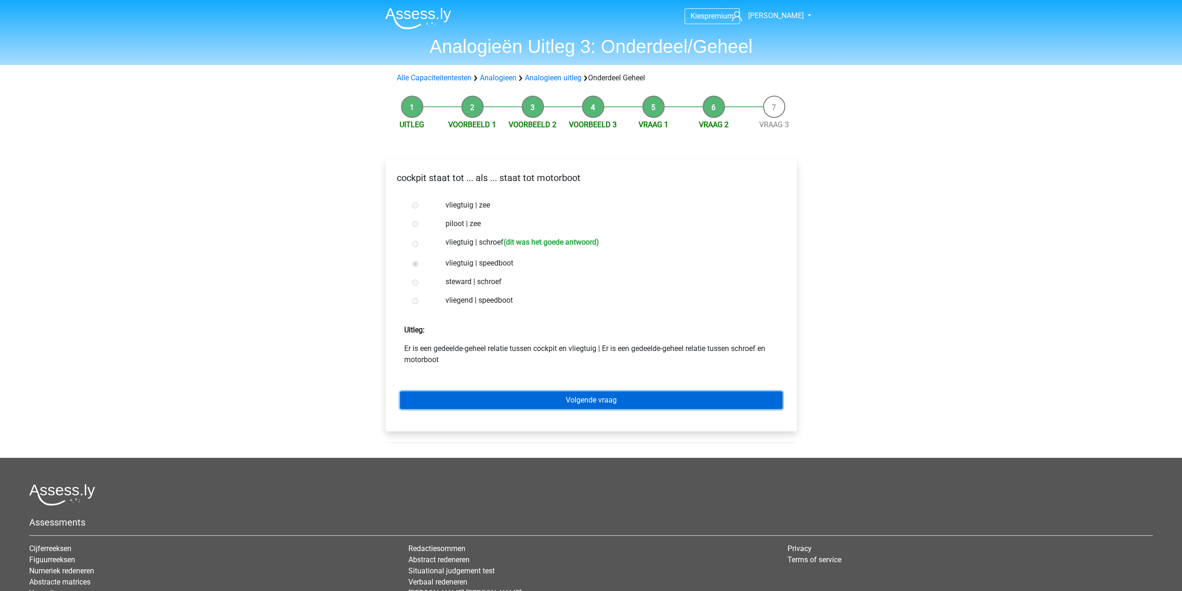
click at [559, 400] on link "Volgende vraag" at bounding box center [591, 400] width 382 height 18
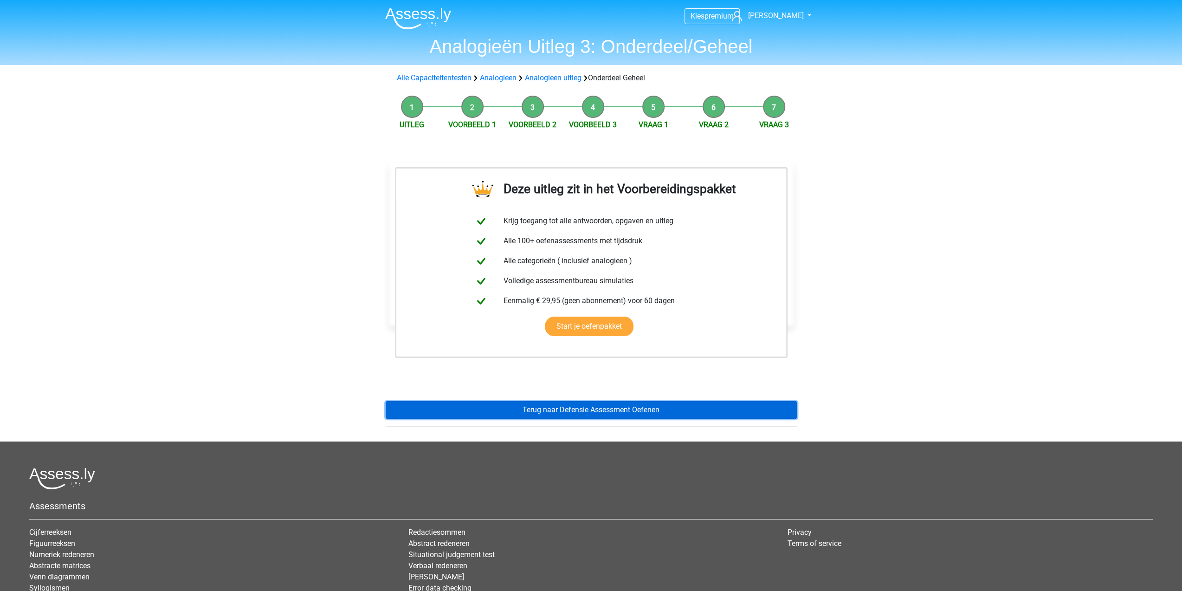
click at [558, 409] on link "Terug naar Defensie Assessment Oefenen" at bounding box center [591, 410] width 411 height 18
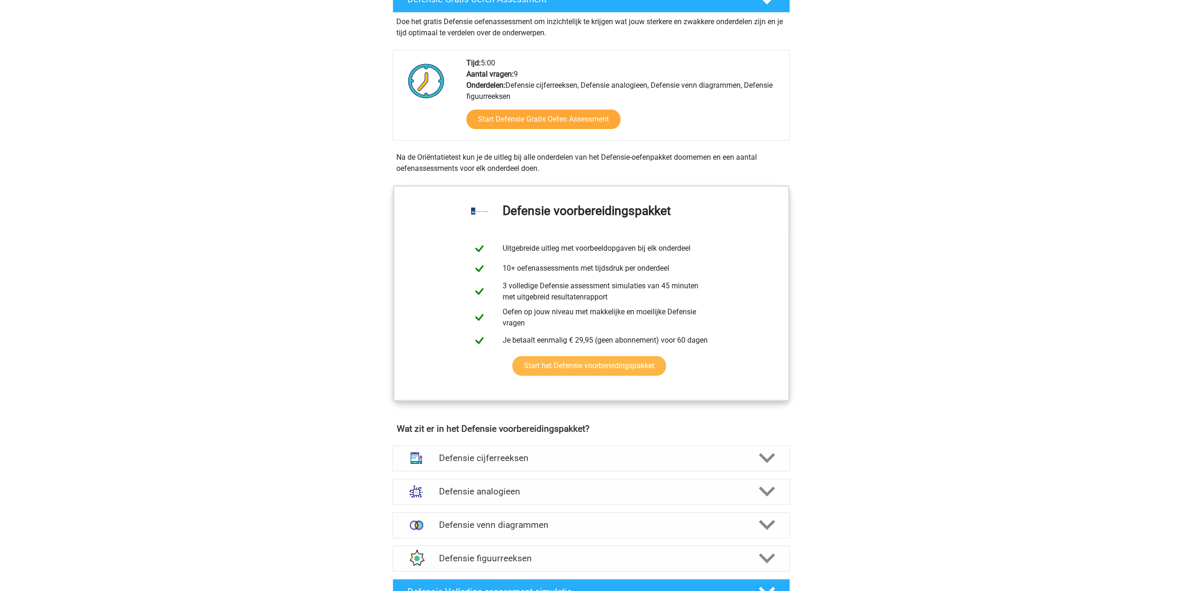
scroll to position [510, 0]
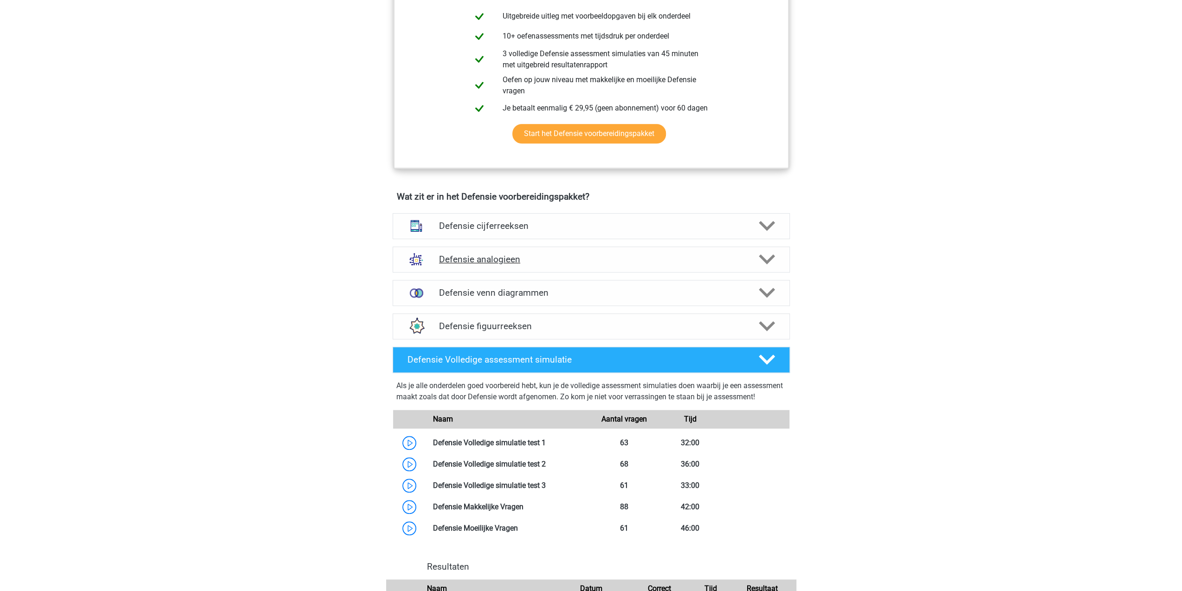
click at [774, 257] on icon at bounding box center [767, 259] width 16 height 16
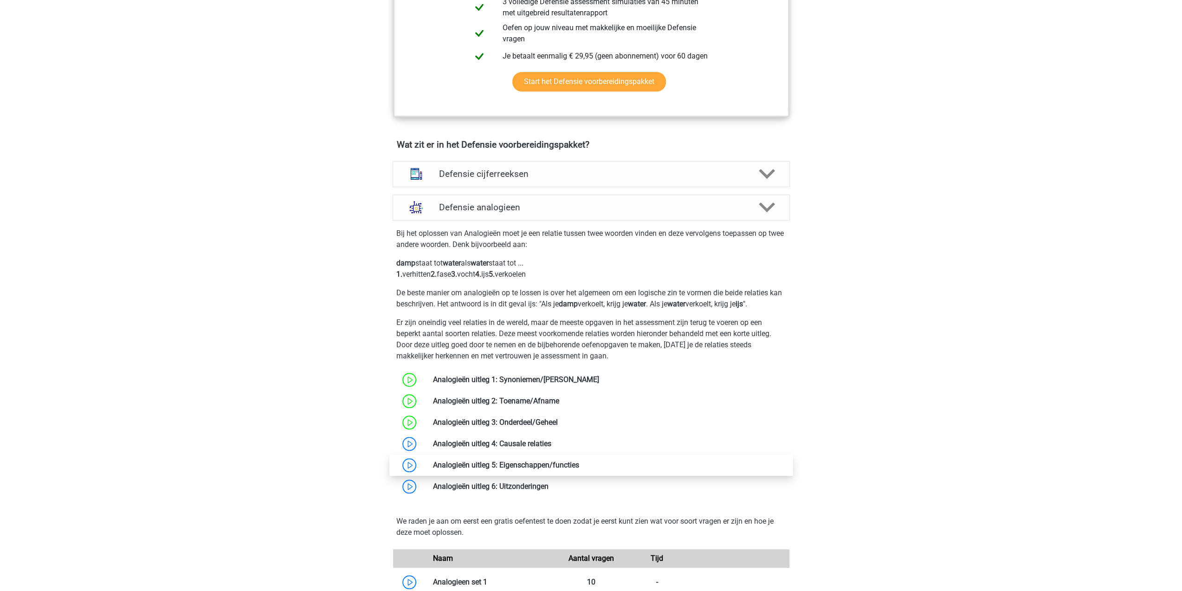
scroll to position [696, 0]
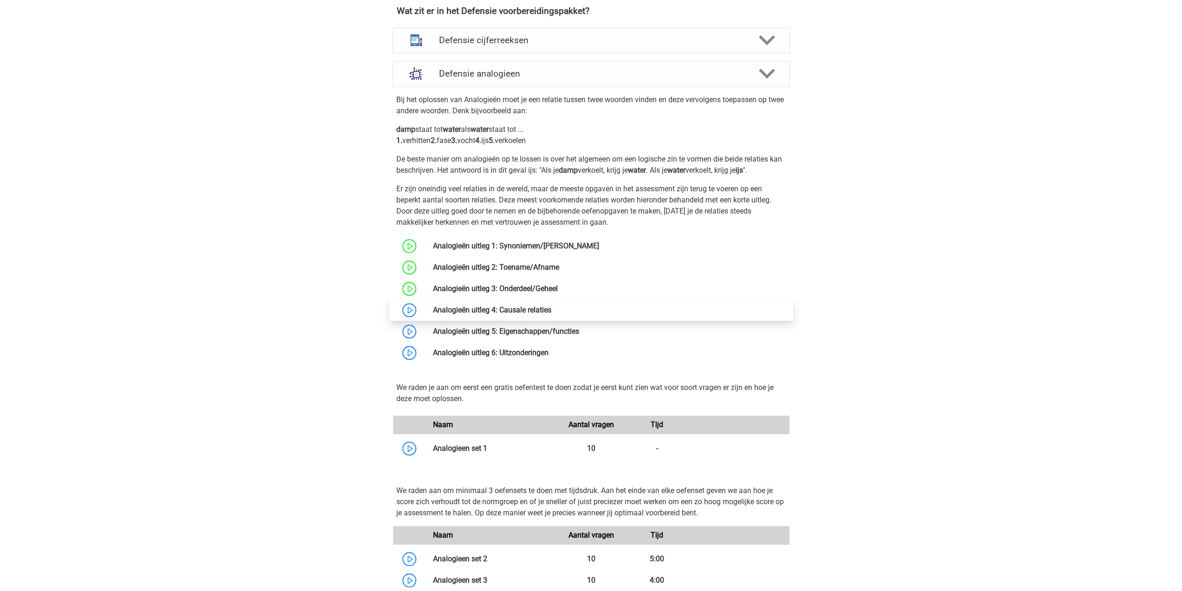
click at [551, 309] on link at bounding box center [551, 309] width 0 height 9
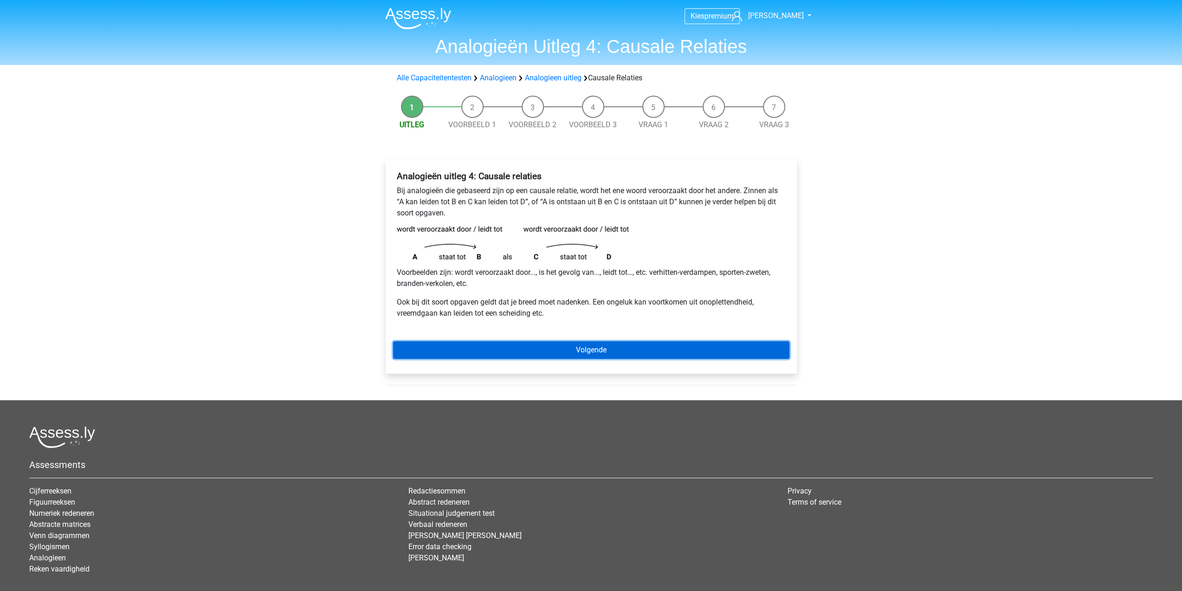
click at [491, 352] on link "Volgende" at bounding box center [591, 350] width 396 height 18
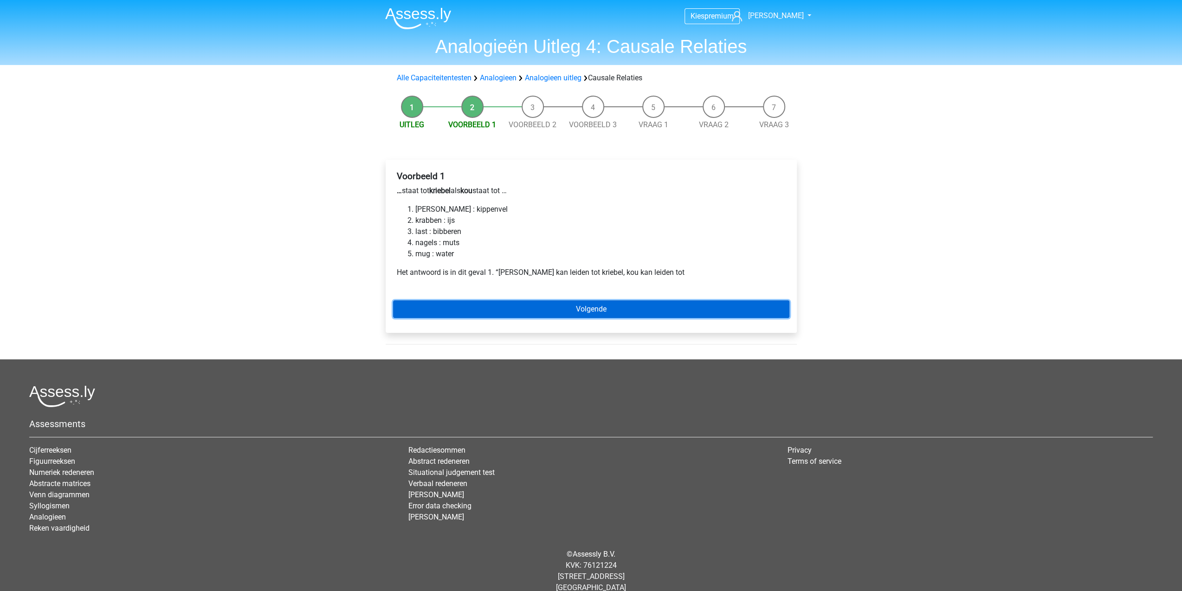
click at [526, 309] on link "Volgende" at bounding box center [591, 309] width 396 height 18
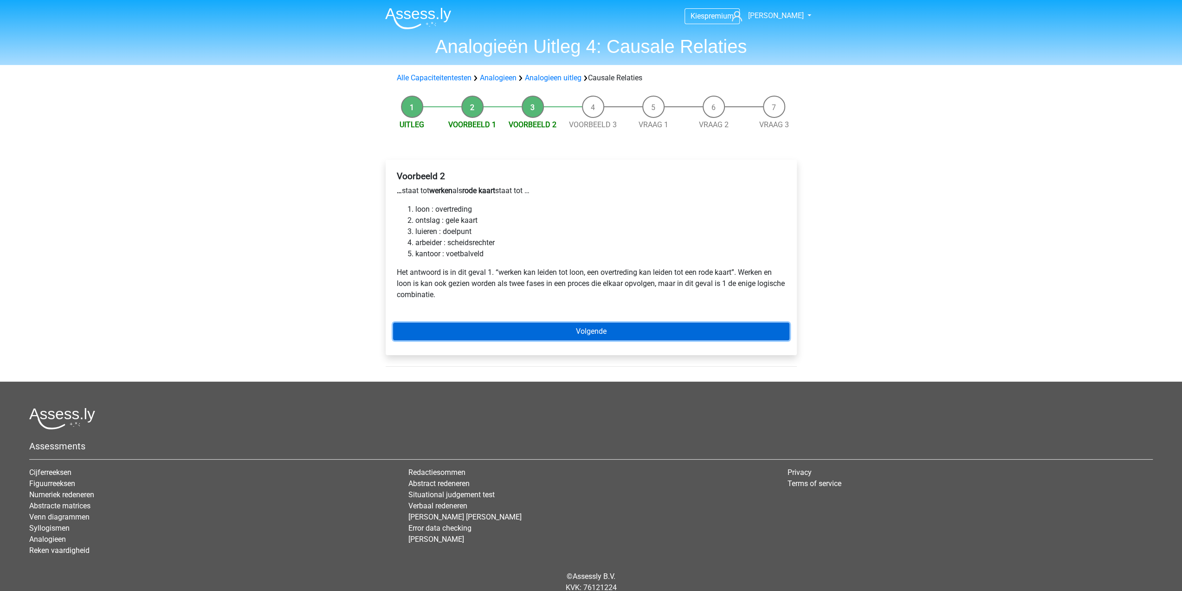
click at [532, 334] on link "Volgende" at bounding box center [591, 331] width 396 height 18
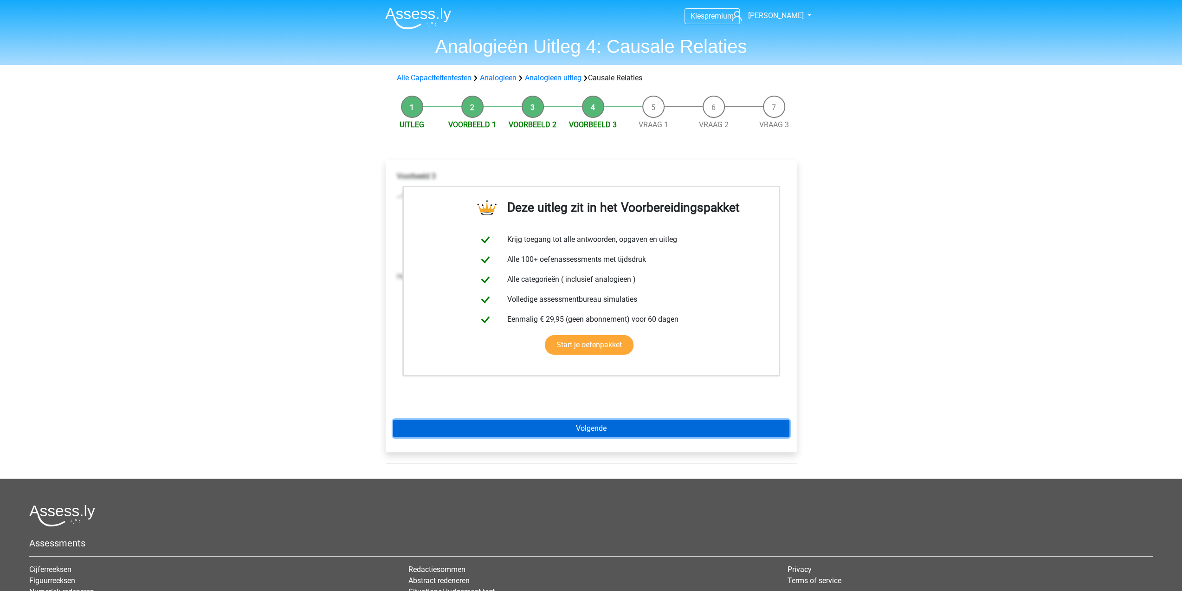
click at [576, 429] on link "Volgende" at bounding box center [591, 428] width 396 height 18
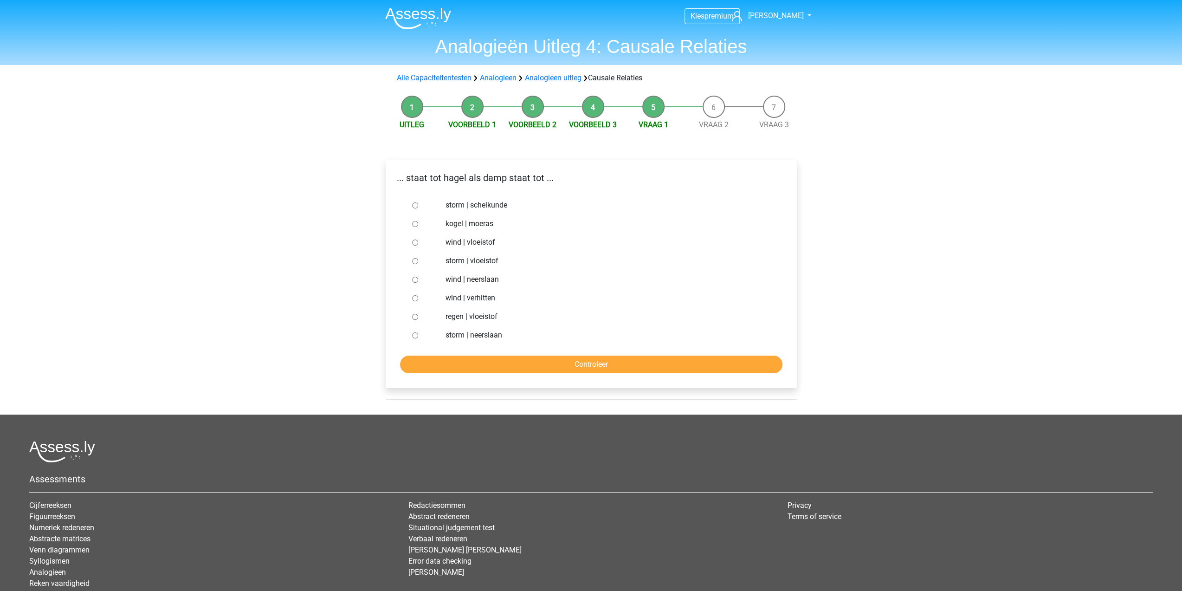
click at [477, 260] on label "storm | vloeistof" at bounding box center [605, 260] width 321 height 11
click at [418, 260] on input "storm | vloeistof" at bounding box center [415, 261] width 6 height 6
radio input "true"
click at [495, 362] on input "Controleer" at bounding box center [591, 364] width 382 height 18
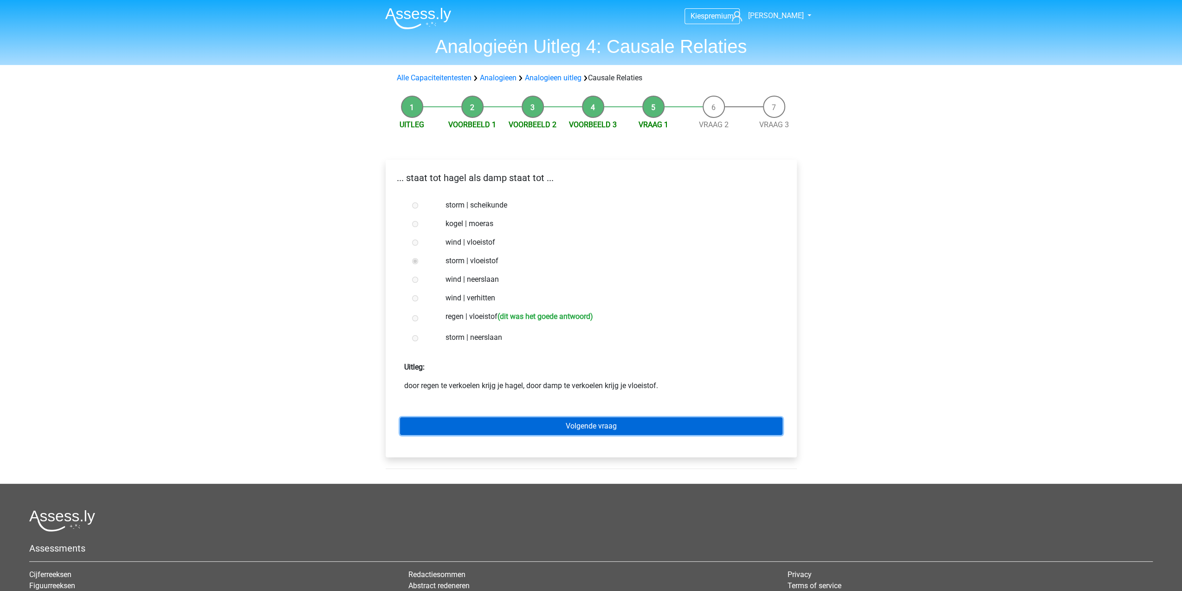
click at [496, 426] on link "Volgende vraag" at bounding box center [591, 426] width 382 height 18
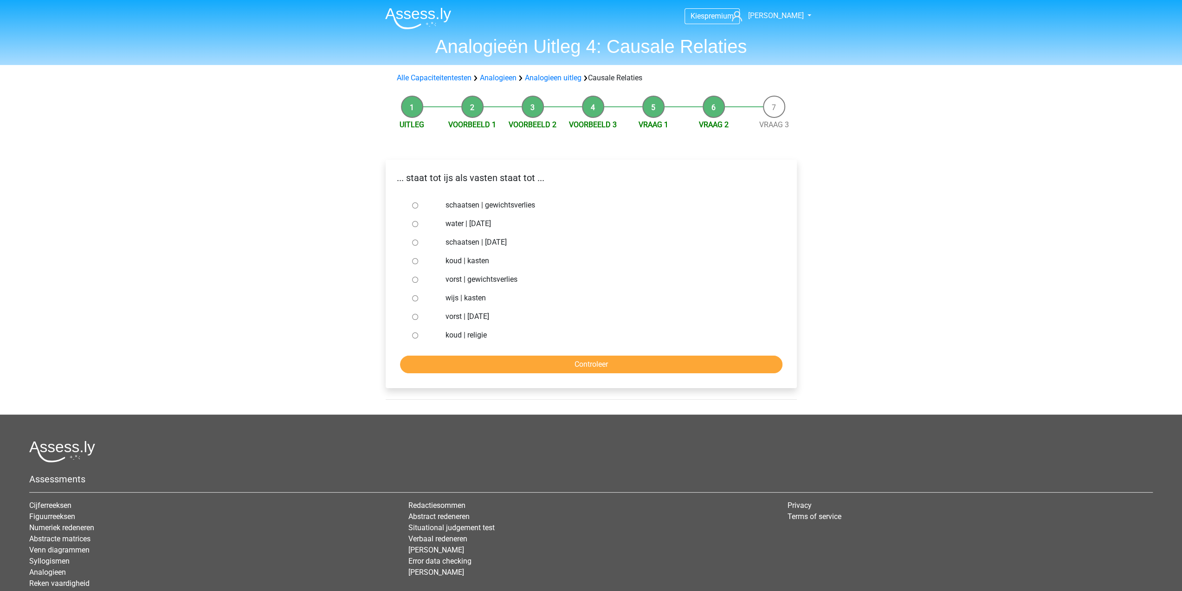
click at [479, 333] on label "koud | religie" at bounding box center [605, 334] width 321 height 11
click at [418, 333] on input "koud | religie" at bounding box center [415, 335] width 6 height 6
radio input "true"
click at [524, 375] on div "... staat tot ijs als vasten staat tot ... schaatsen | gewichtsverlies water | …" at bounding box center [591, 274] width 411 height 228
click at [522, 361] on input "Controleer" at bounding box center [591, 364] width 382 height 18
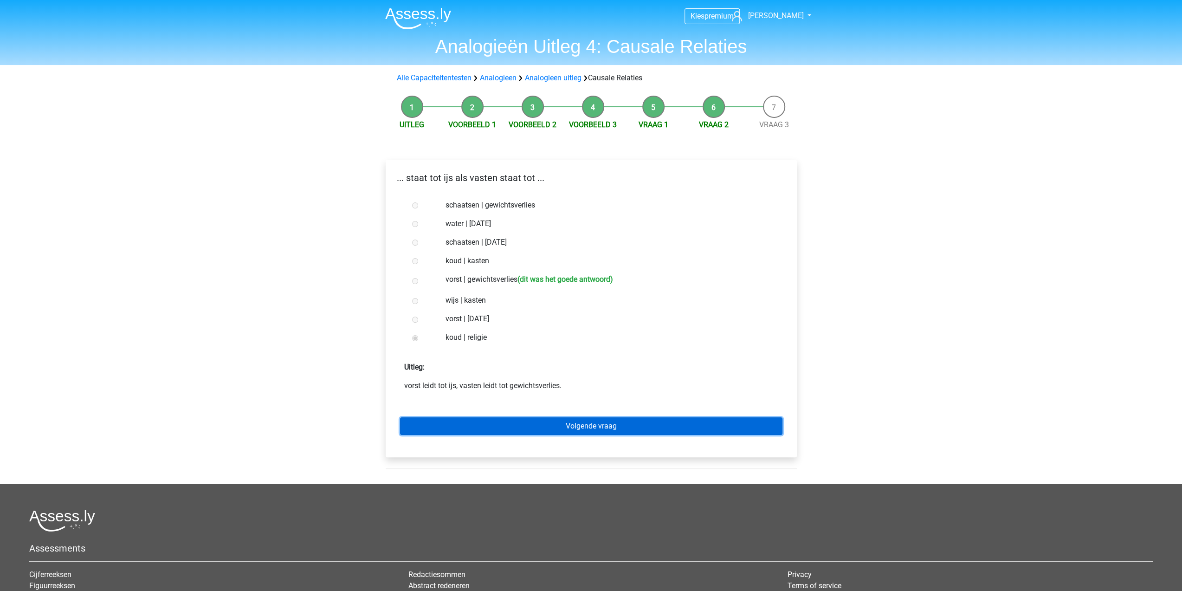
click at [535, 427] on link "Volgende vraag" at bounding box center [591, 426] width 382 height 18
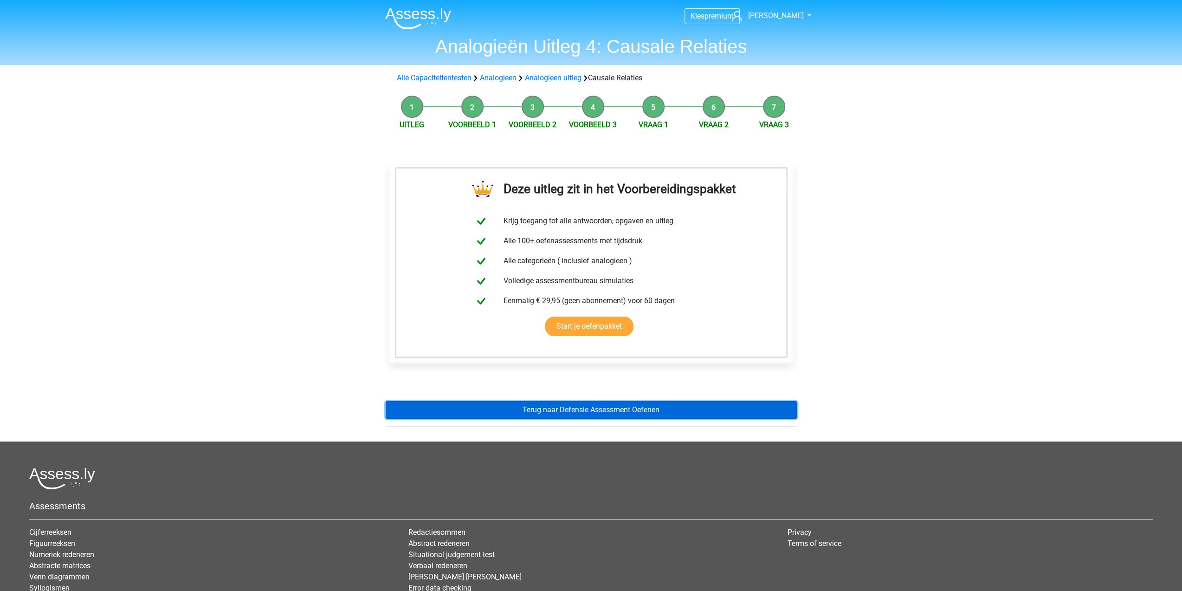
click at [545, 405] on link "Terug naar Defensie Assessment Oefenen" at bounding box center [591, 410] width 411 height 18
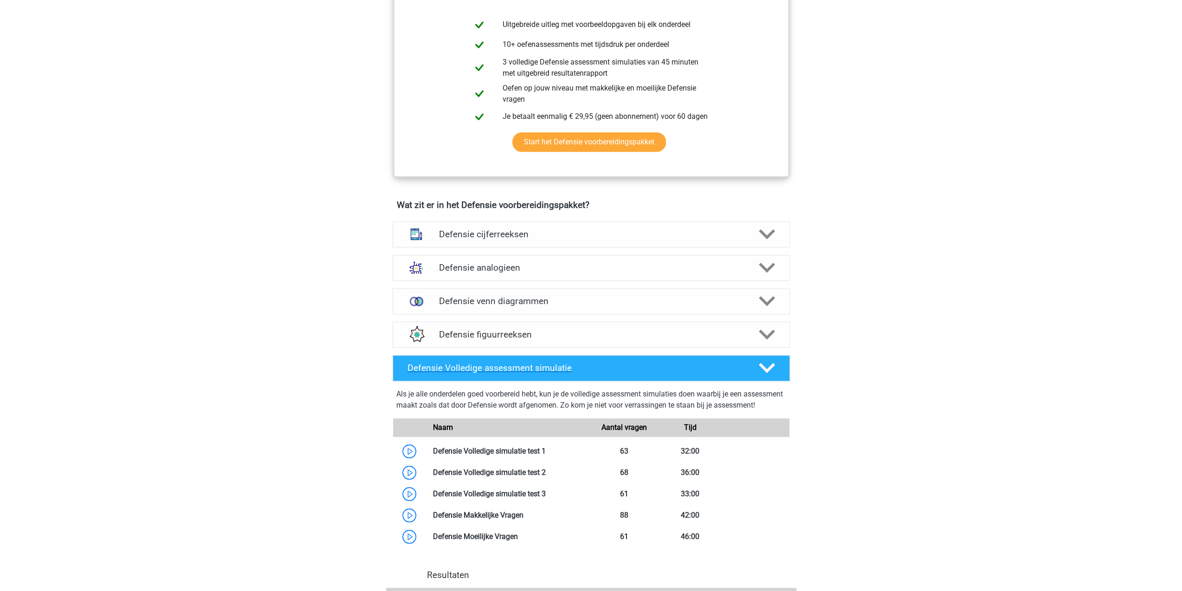
scroll to position [557, 0]
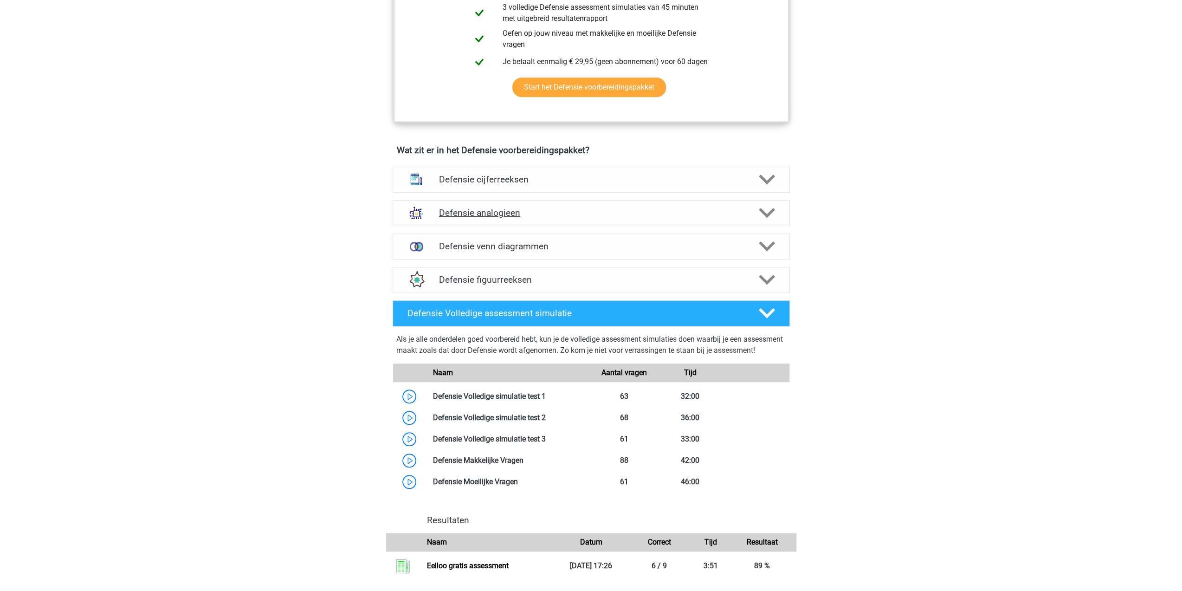
click at [541, 214] on h4 "Defensie analogieen" at bounding box center [591, 212] width 304 height 11
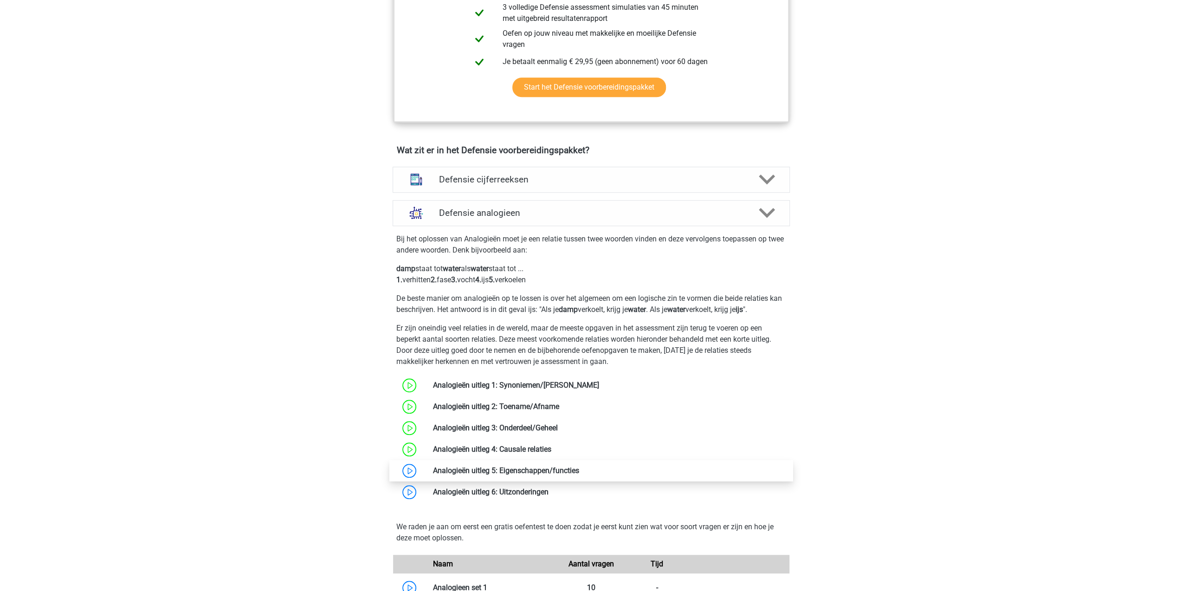
click at [579, 471] on link at bounding box center [579, 470] width 0 height 9
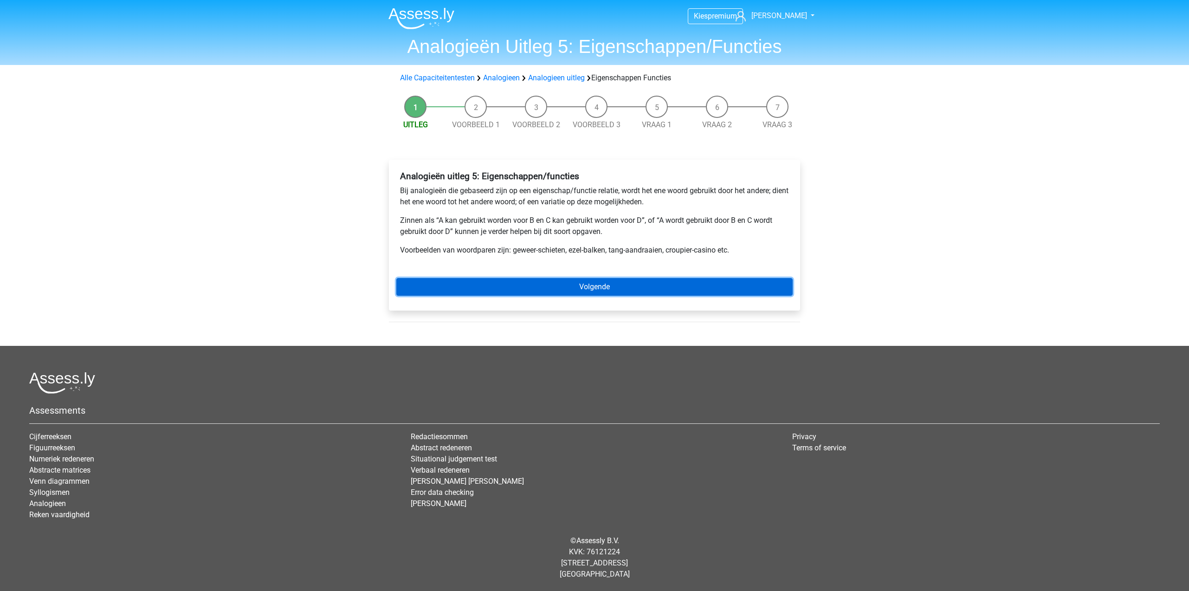
click at [454, 283] on link "Volgende" at bounding box center [594, 287] width 396 height 18
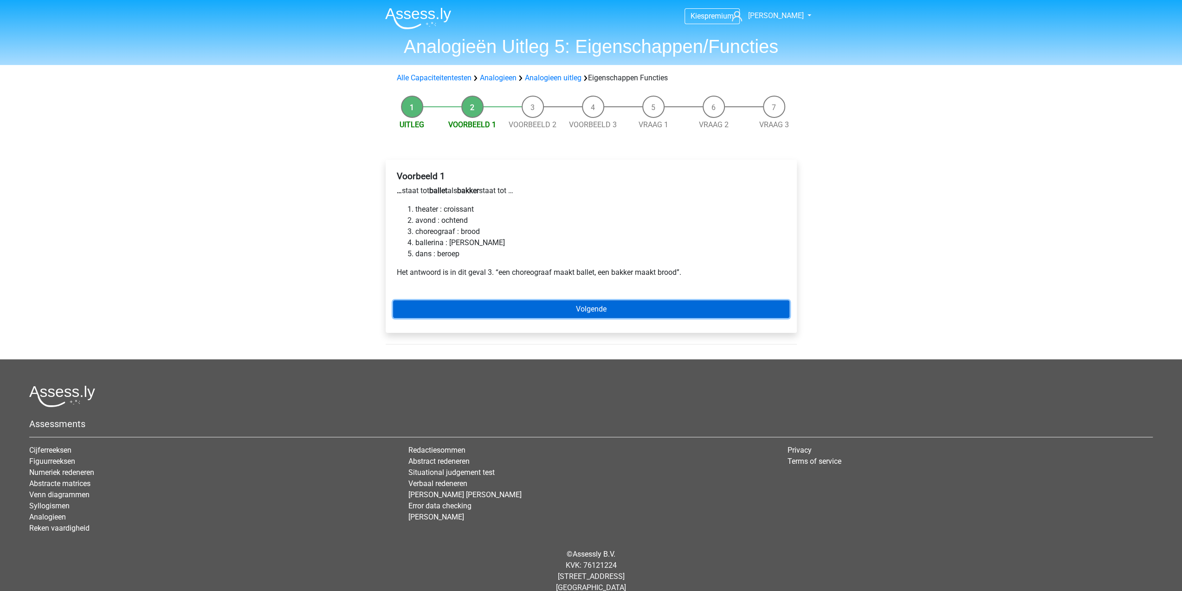
click at [474, 310] on link "Volgende" at bounding box center [591, 309] width 396 height 18
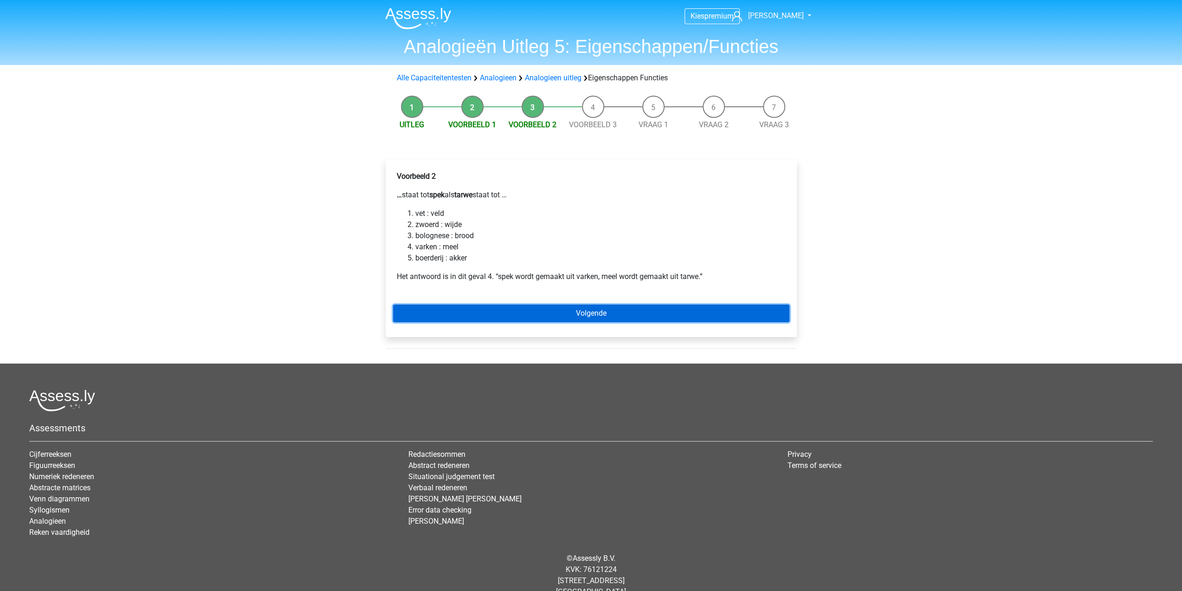
click at [474, 316] on link "Volgende" at bounding box center [591, 313] width 396 height 18
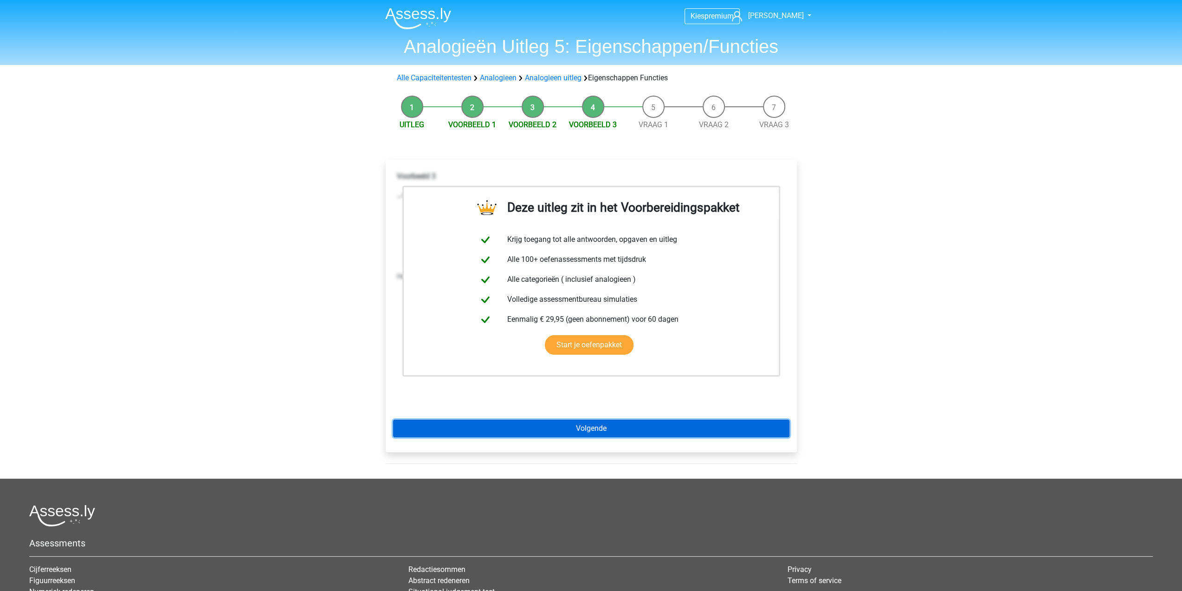
click at [546, 426] on link "Volgende" at bounding box center [591, 428] width 396 height 18
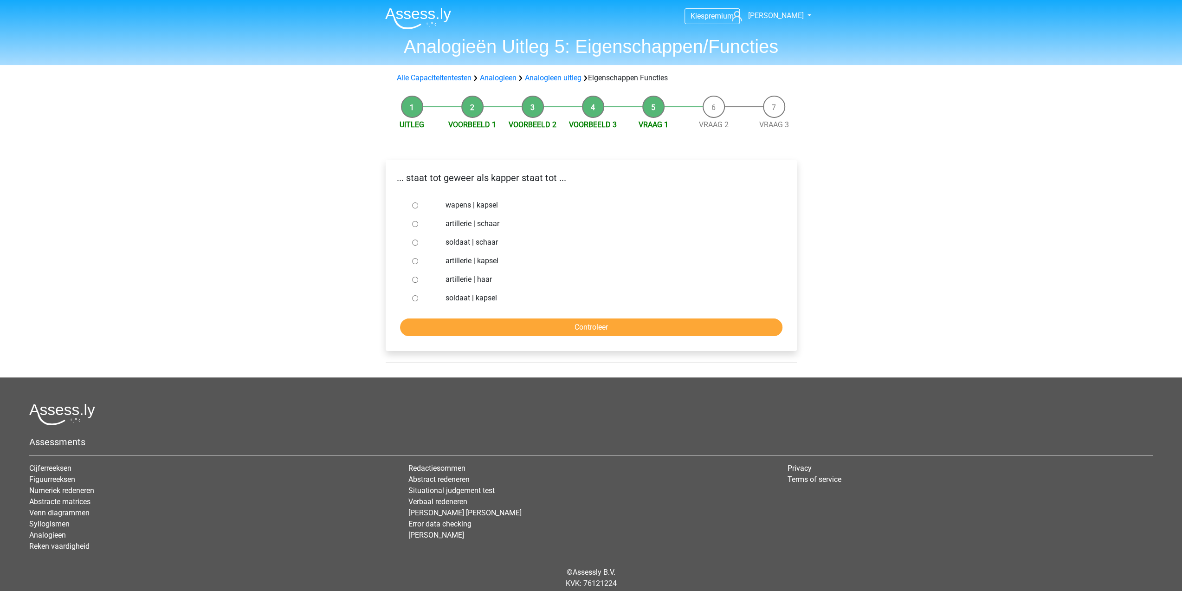
click at [492, 202] on label "wapens | kapsel" at bounding box center [605, 204] width 321 height 11
click at [418, 202] on input "wapens | kapsel" at bounding box center [415, 205] width 6 height 6
radio input "true"
click at [491, 244] on label "soldaat | schaar" at bounding box center [605, 242] width 321 height 11
click at [418, 244] on input "soldaat | schaar" at bounding box center [415, 242] width 6 height 6
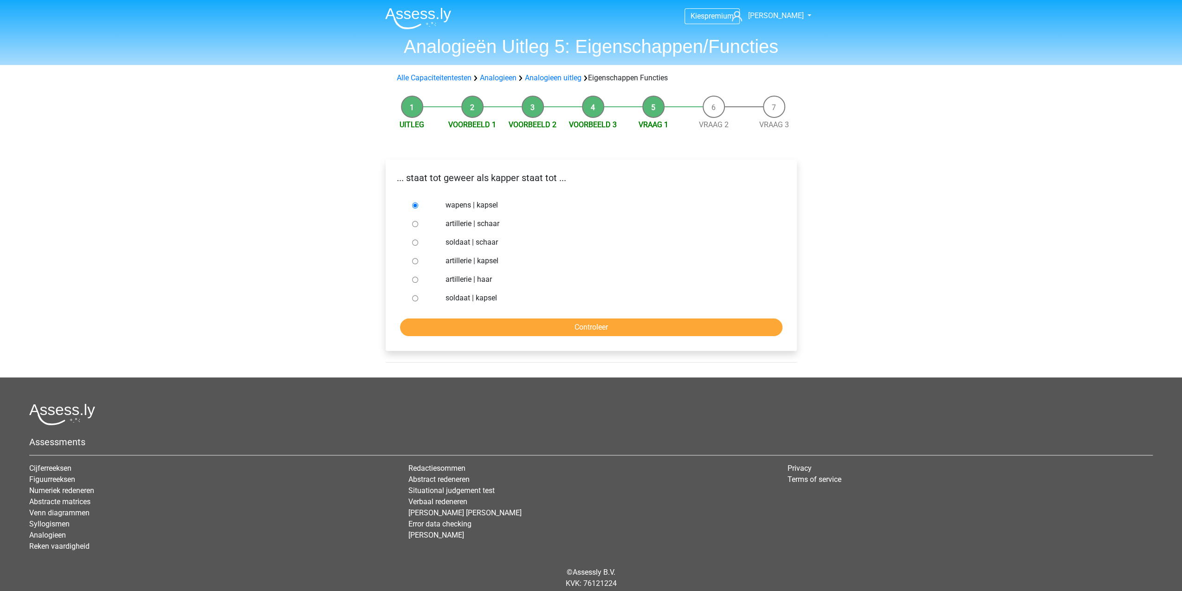
radio input "true"
click at [544, 330] on input "Controleer" at bounding box center [591, 327] width 382 height 18
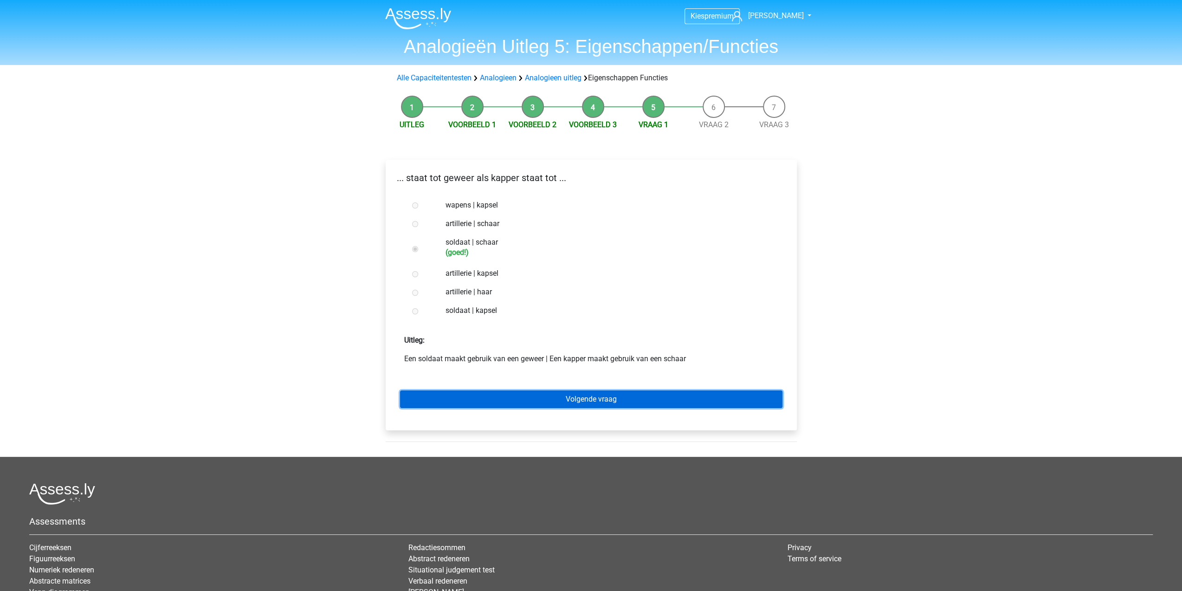
click at [605, 401] on link "Volgende vraag" at bounding box center [591, 399] width 382 height 18
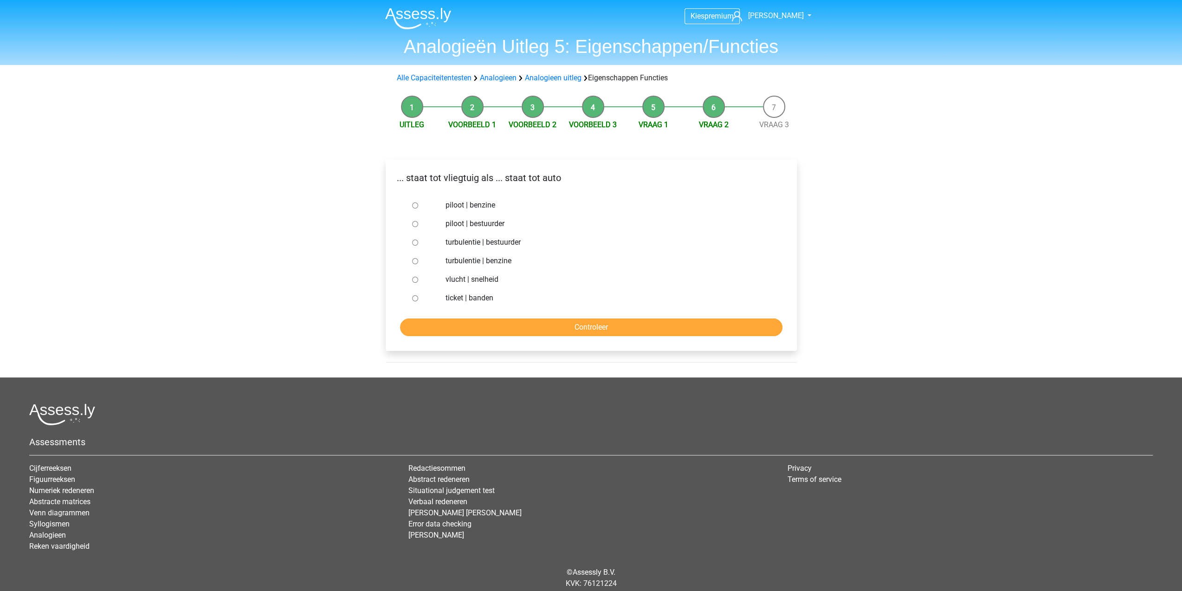
click at [483, 227] on label "piloot | bestuurder" at bounding box center [605, 223] width 321 height 11
click at [418, 227] on input "piloot | bestuurder" at bounding box center [415, 224] width 6 height 6
radio input "true"
click at [517, 325] on input "Controleer" at bounding box center [591, 327] width 382 height 18
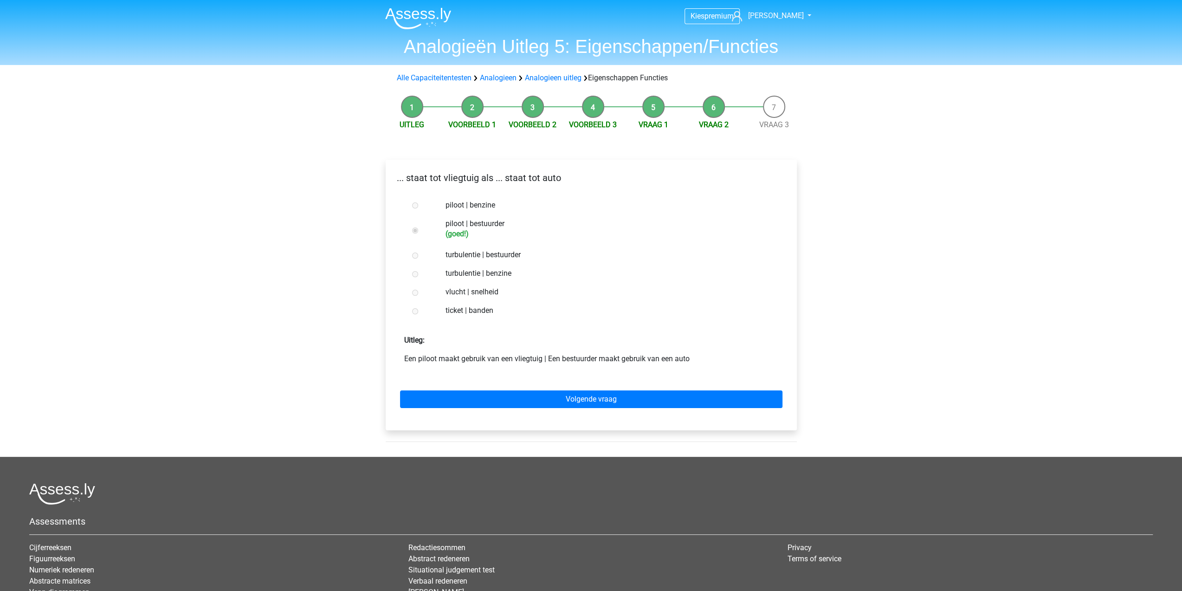
click at [529, 409] on div "Volgende vraag" at bounding box center [591, 397] width 396 height 51
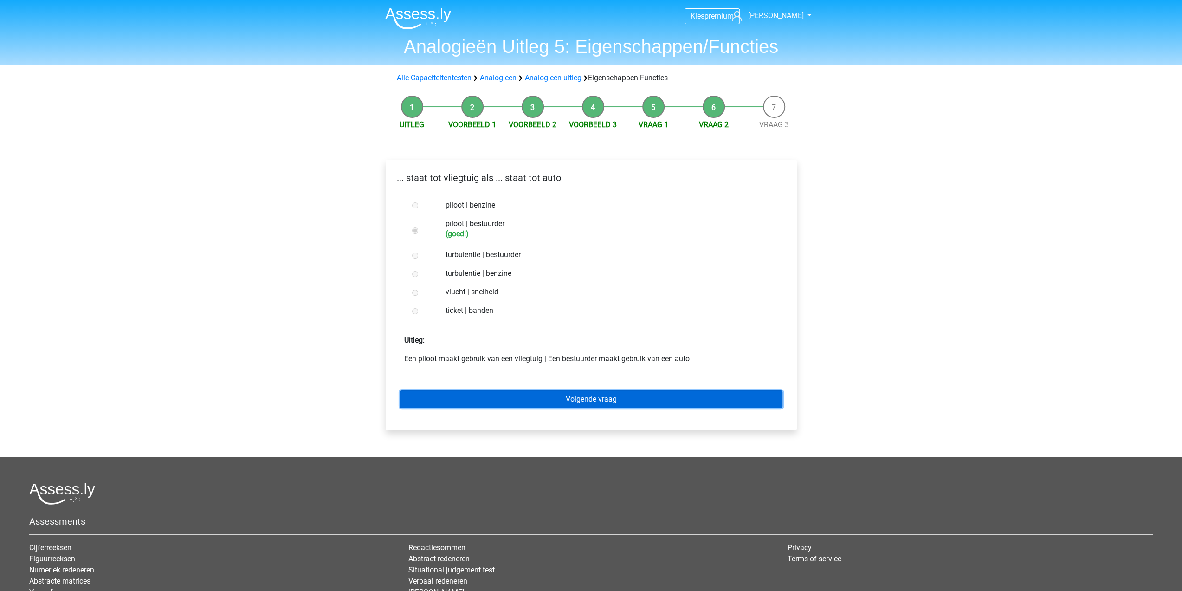
click at [534, 401] on link "Volgende vraag" at bounding box center [591, 399] width 382 height 18
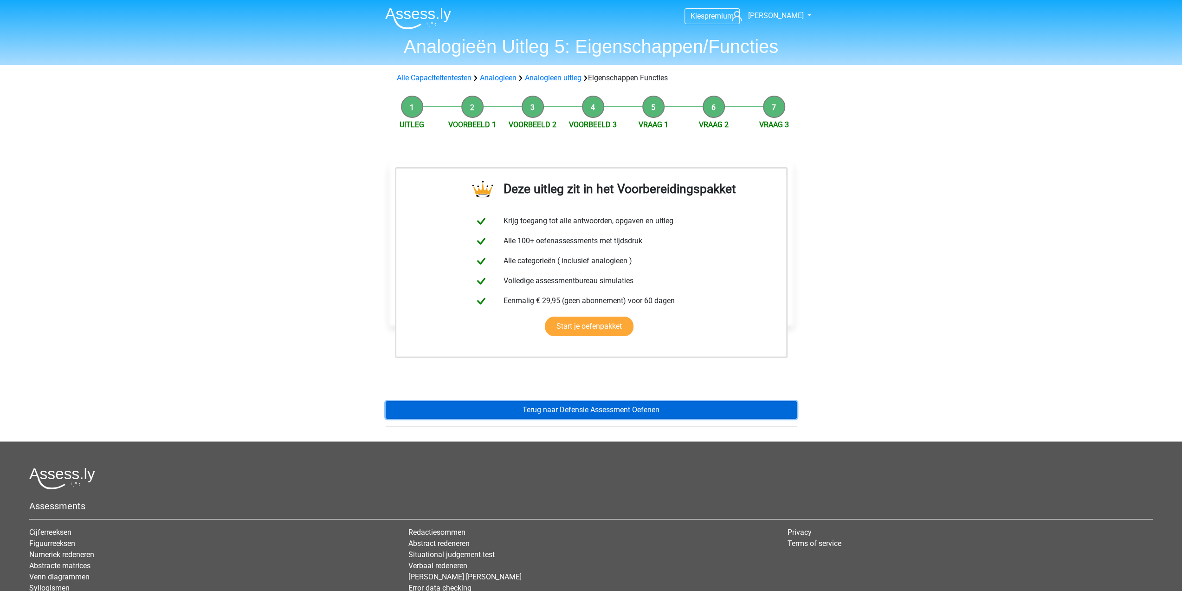
click at [534, 407] on link "Terug naar Defensie Assessment Oefenen" at bounding box center [591, 410] width 411 height 18
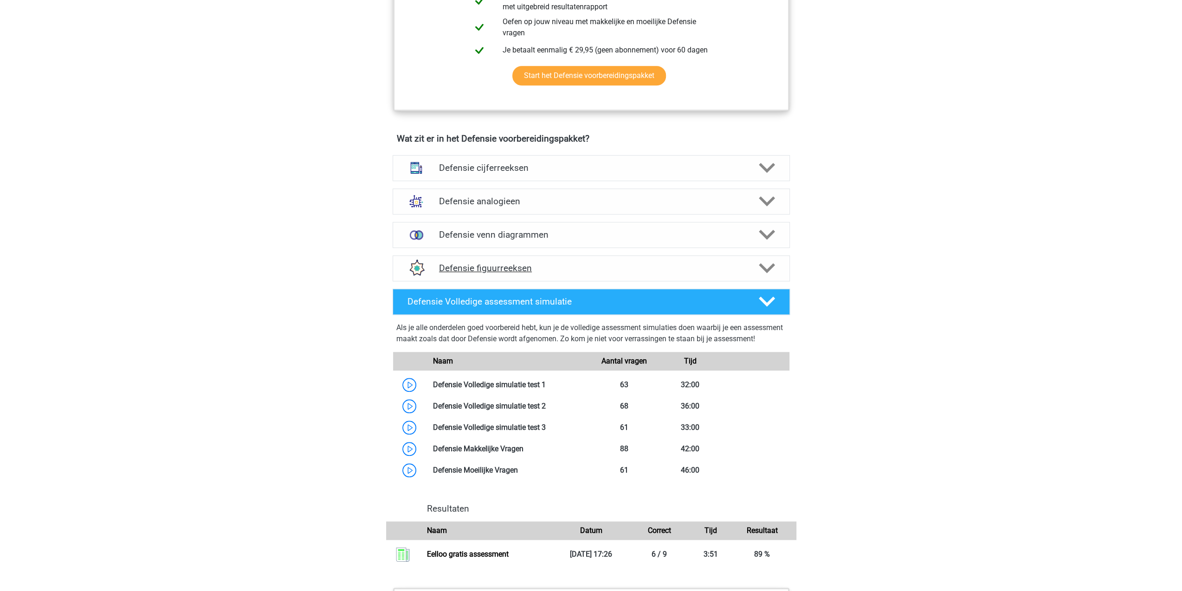
scroll to position [603, 0]
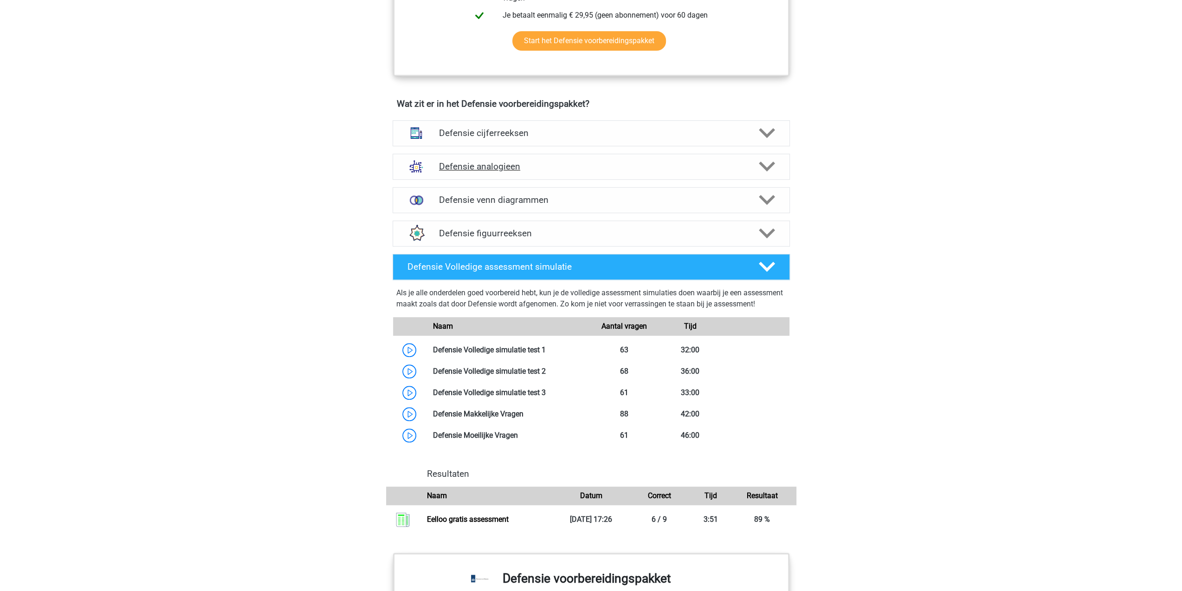
click at [774, 163] on icon at bounding box center [767, 166] width 16 height 16
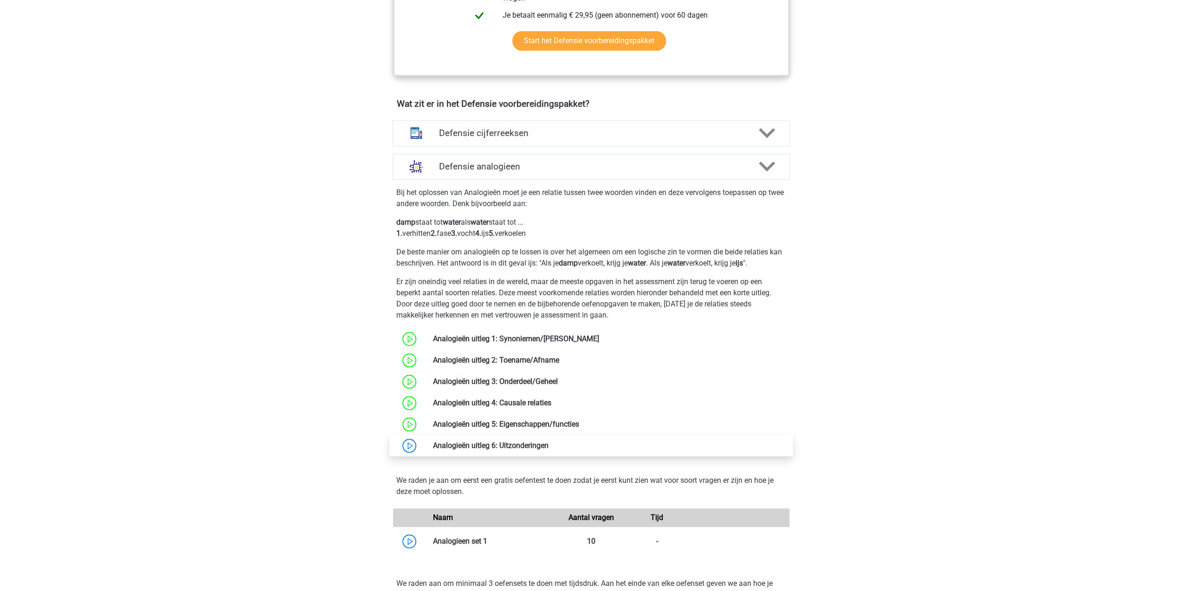
click at [548, 441] on link at bounding box center [548, 445] width 0 height 9
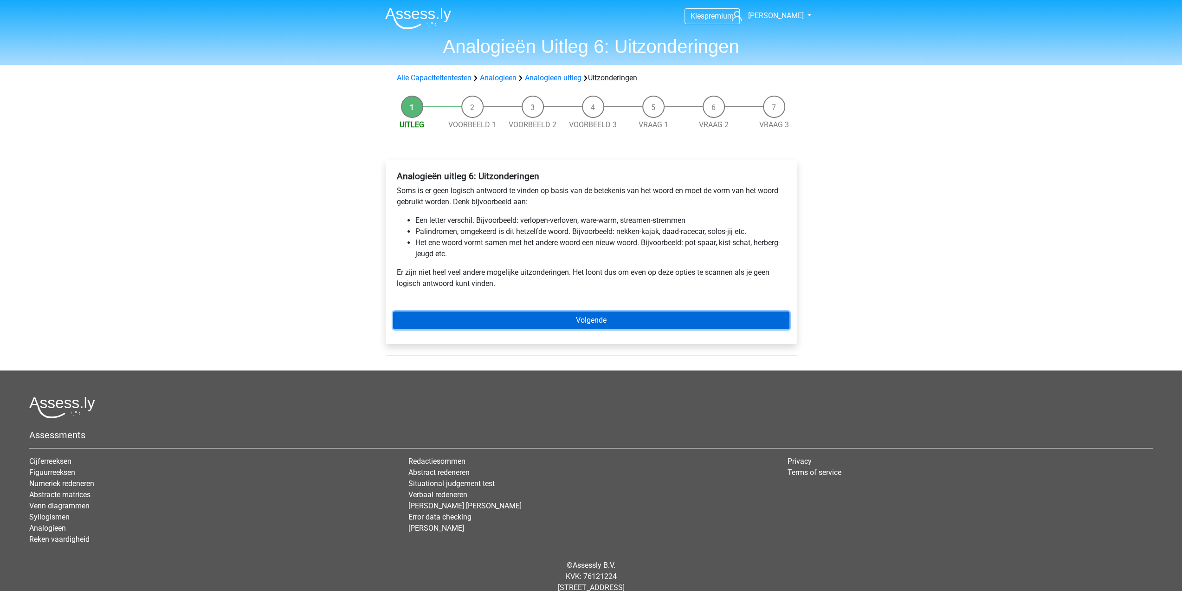
click at [594, 315] on link "Volgende" at bounding box center [591, 320] width 396 height 18
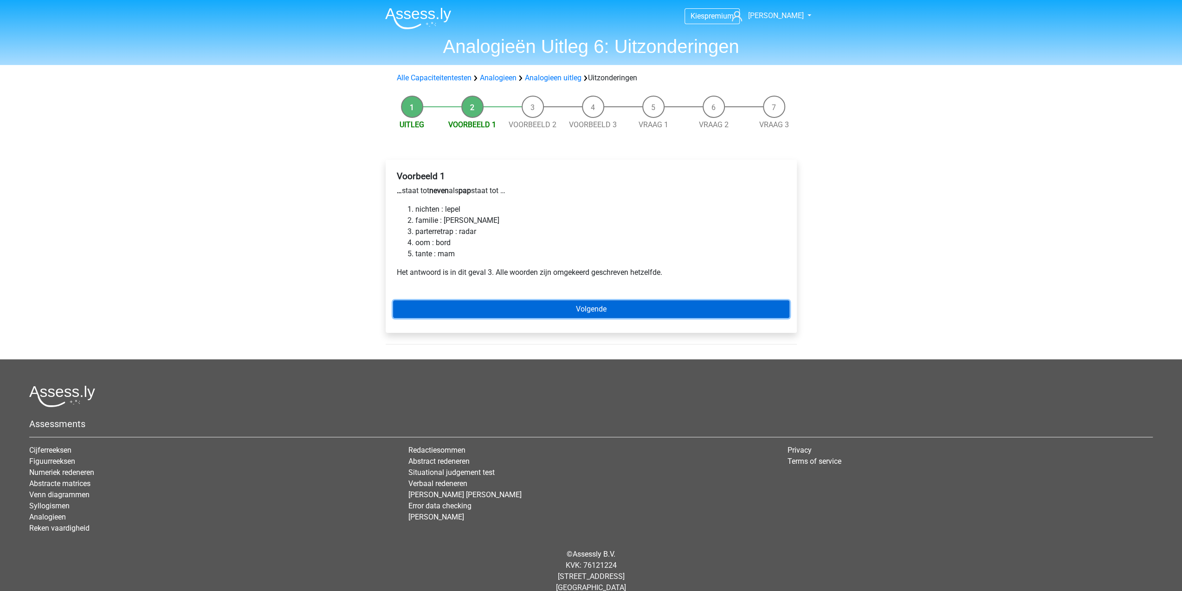
click at [508, 311] on link "Volgende" at bounding box center [591, 309] width 396 height 18
click at [526, 311] on link "Volgende" at bounding box center [591, 309] width 396 height 18
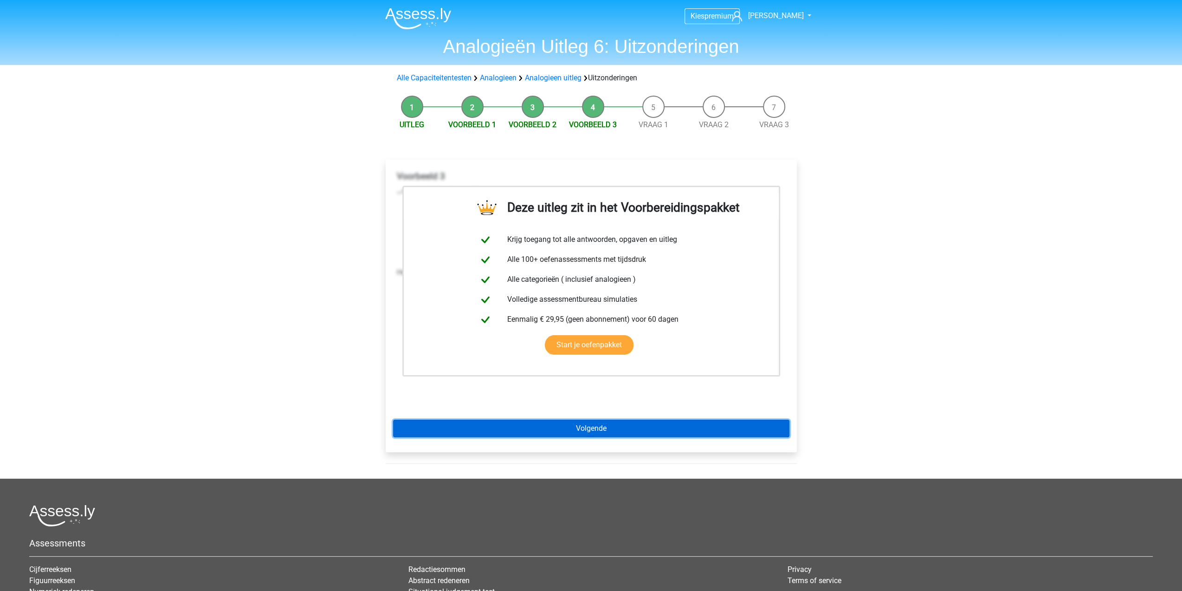
click at [518, 422] on link "Volgende" at bounding box center [591, 428] width 396 height 18
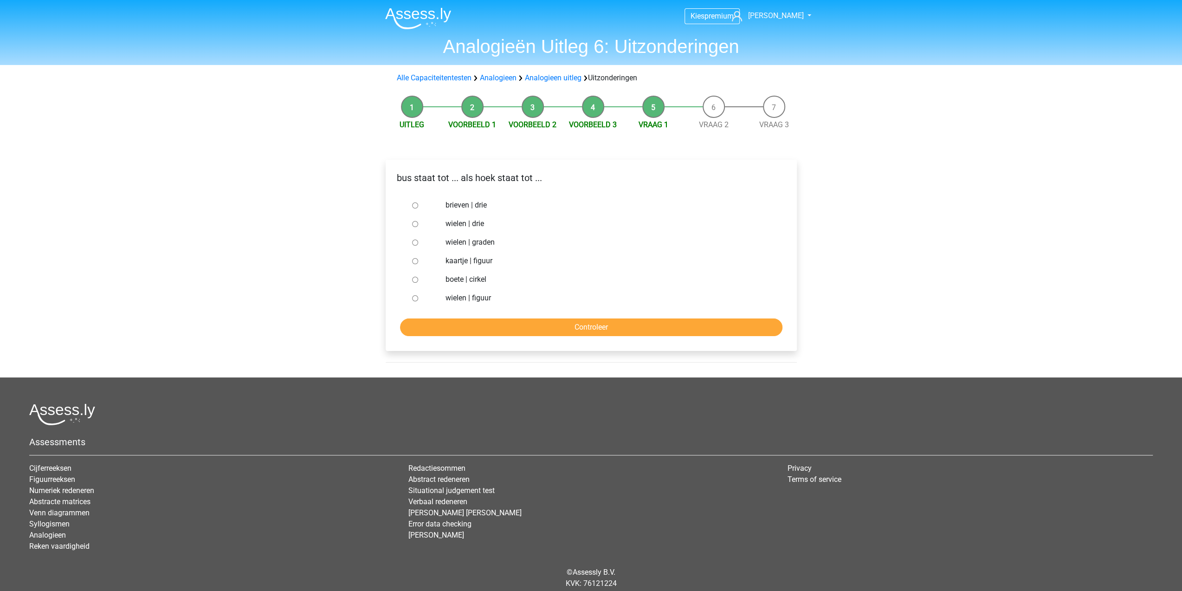
click at [481, 223] on label "wielen | drie" at bounding box center [605, 223] width 321 height 11
click at [418, 223] on input "wielen | drie" at bounding box center [415, 224] width 6 height 6
radio input "true"
click at [523, 324] on input "Controleer" at bounding box center [591, 327] width 382 height 18
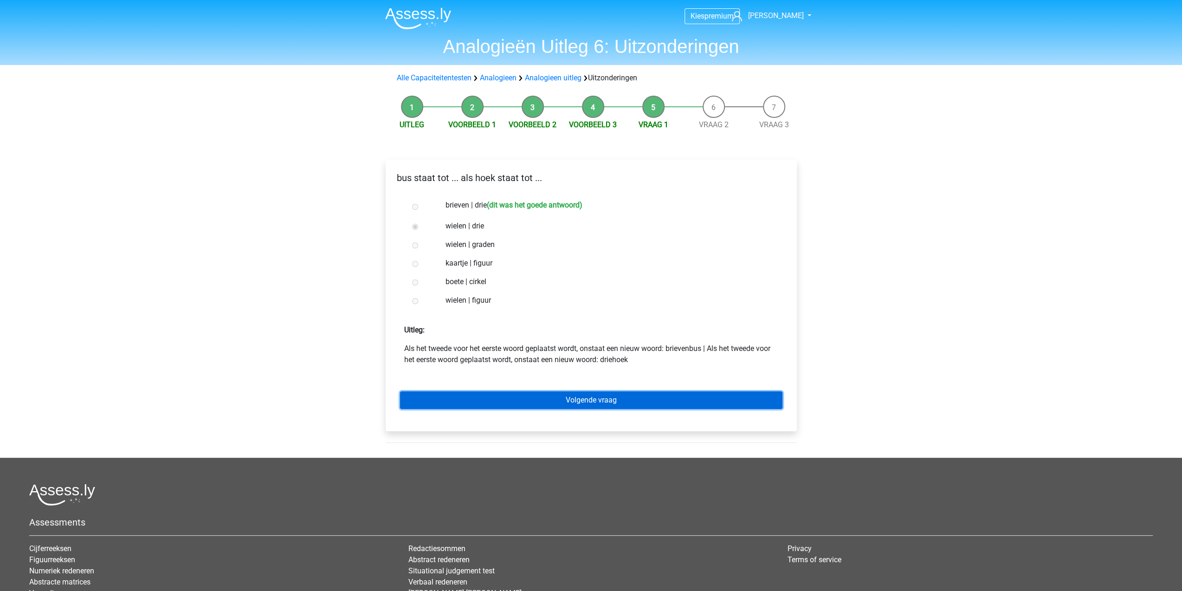
click at [533, 404] on link "Volgende vraag" at bounding box center [591, 400] width 382 height 18
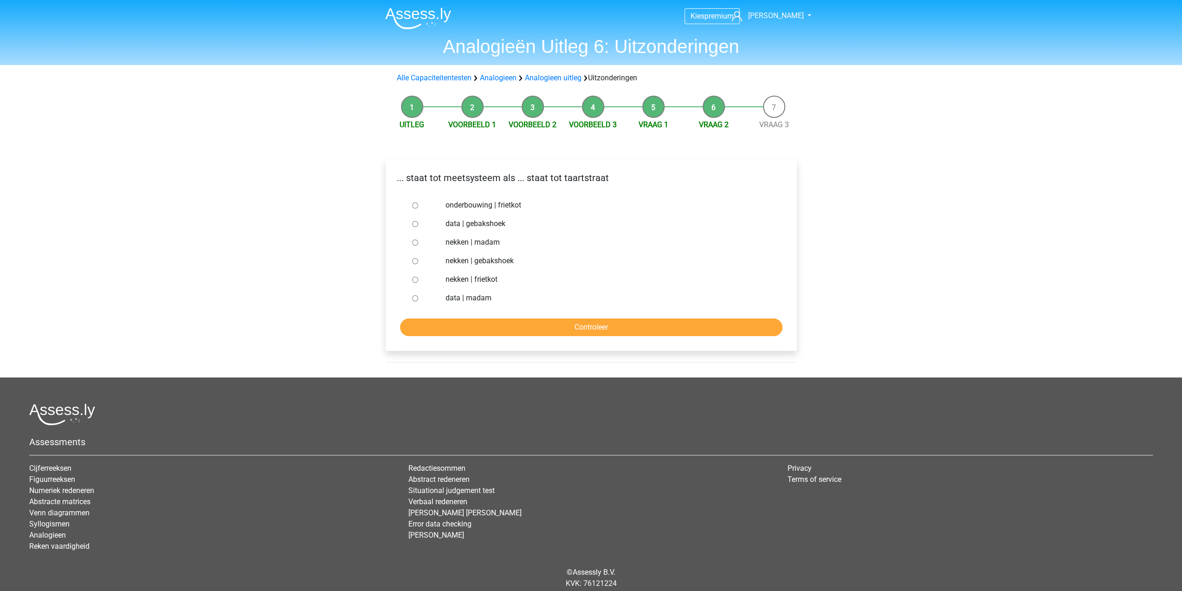
click at [455, 225] on label "data | gebakshoek" at bounding box center [605, 223] width 321 height 11
click at [418, 225] on input "data | gebakshoek" at bounding box center [415, 224] width 6 height 6
radio input "true"
click at [540, 326] on input "Controleer" at bounding box center [591, 327] width 382 height 18
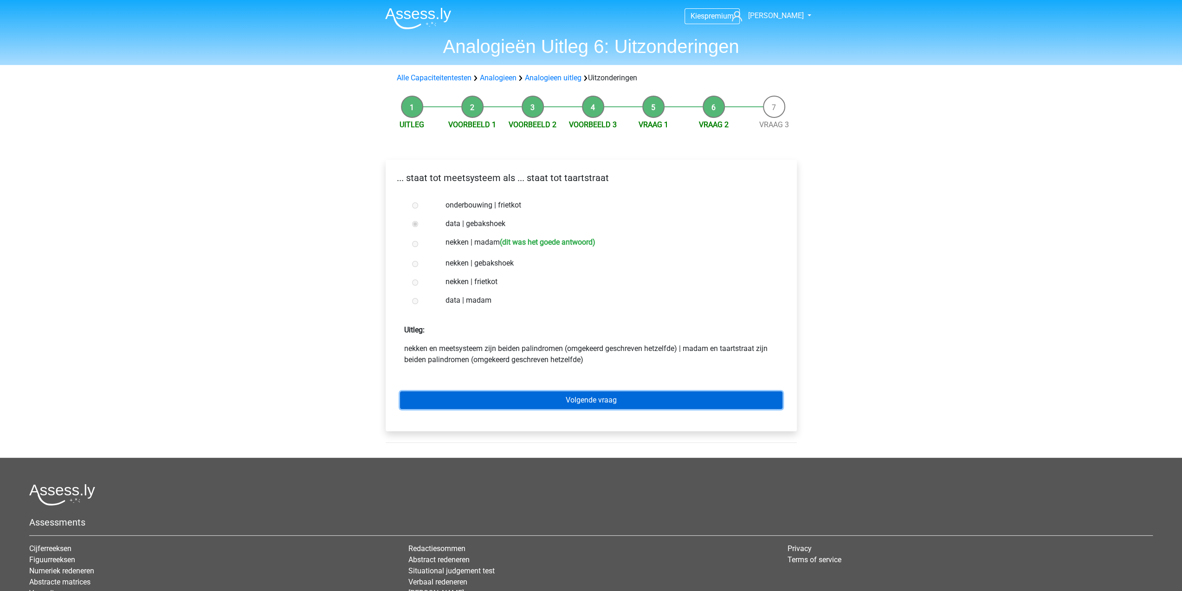
click at [562, 398] on link "Volgende vraag" at bounding box center [591, 400] width 382 height 18
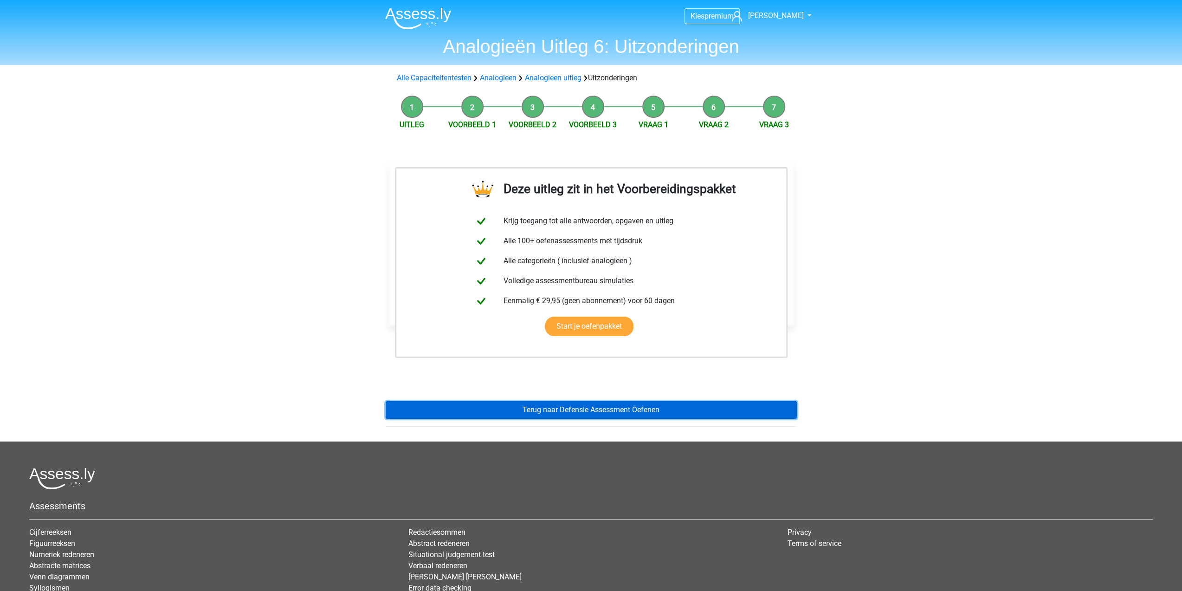
click at [559, 410] on link "Terug naar Defensie Assessment Oefenen" at bounding box center [591, 410] width 411 height 18
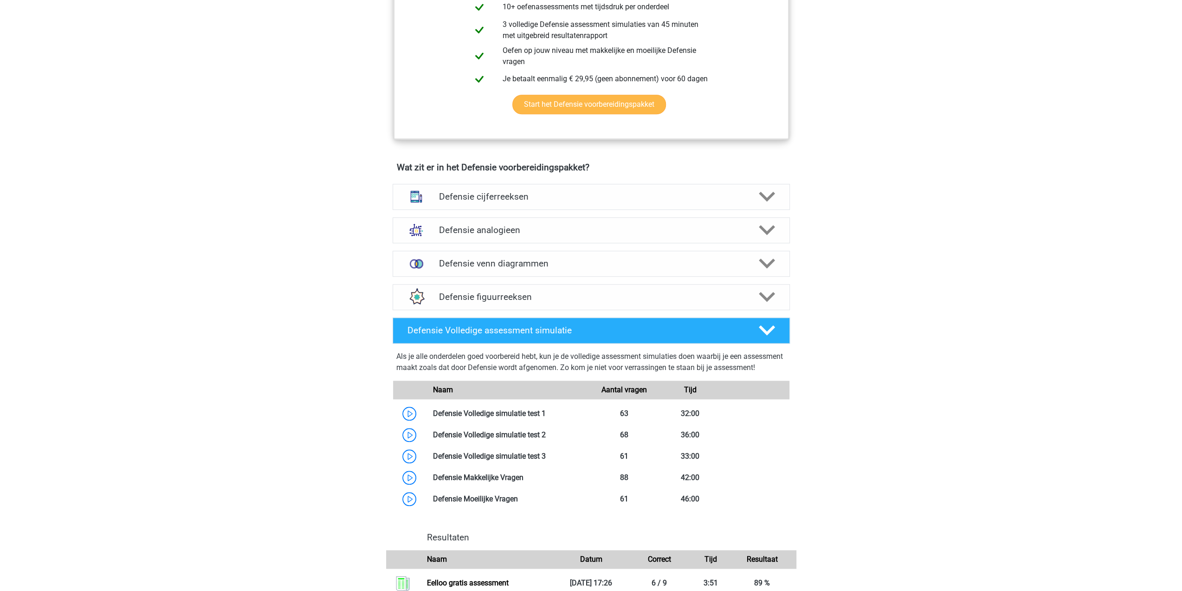
scroll to position [557, 0]
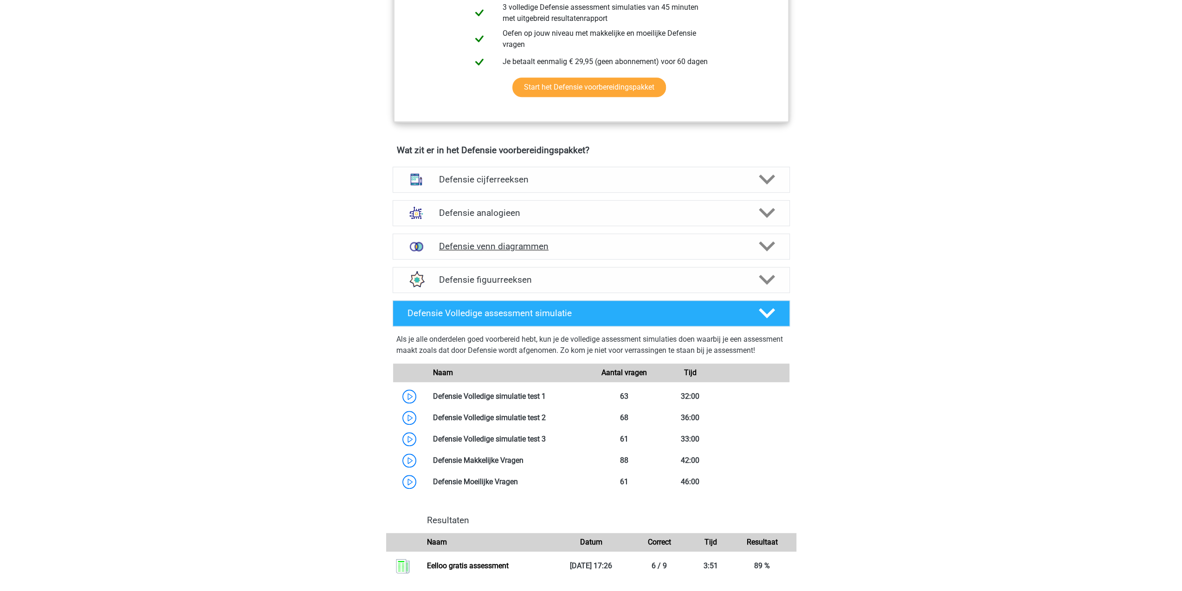
click at [760, 251] on icon at bounding box center [767, 246] width 16 height 16
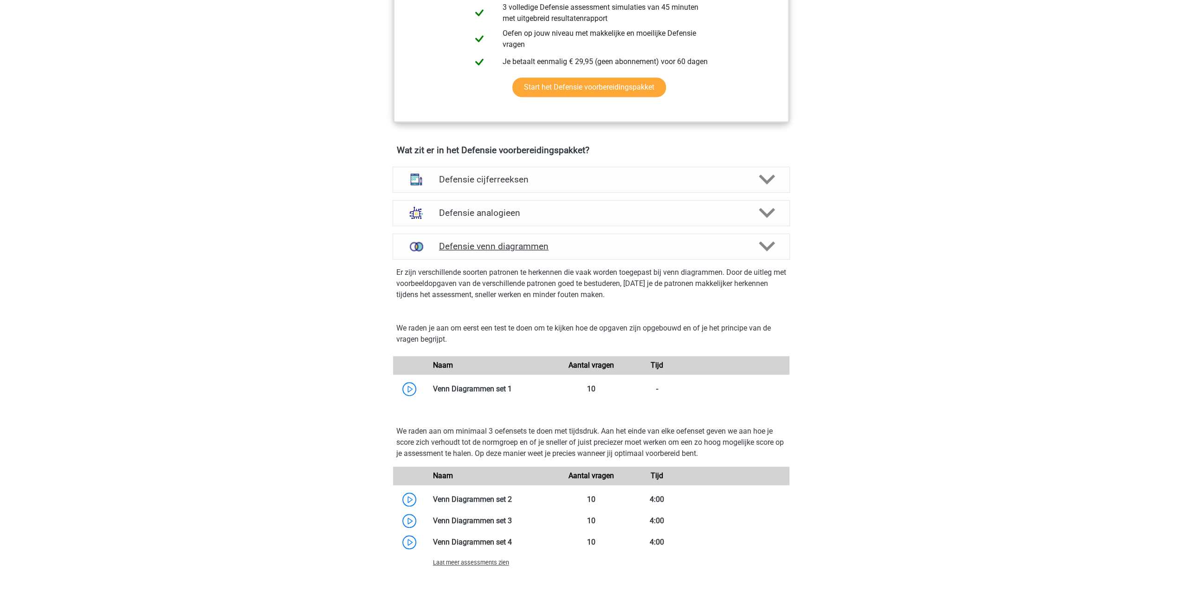
click at [760, 251] on icon at bounding box center [767, 246] width 16 height 16
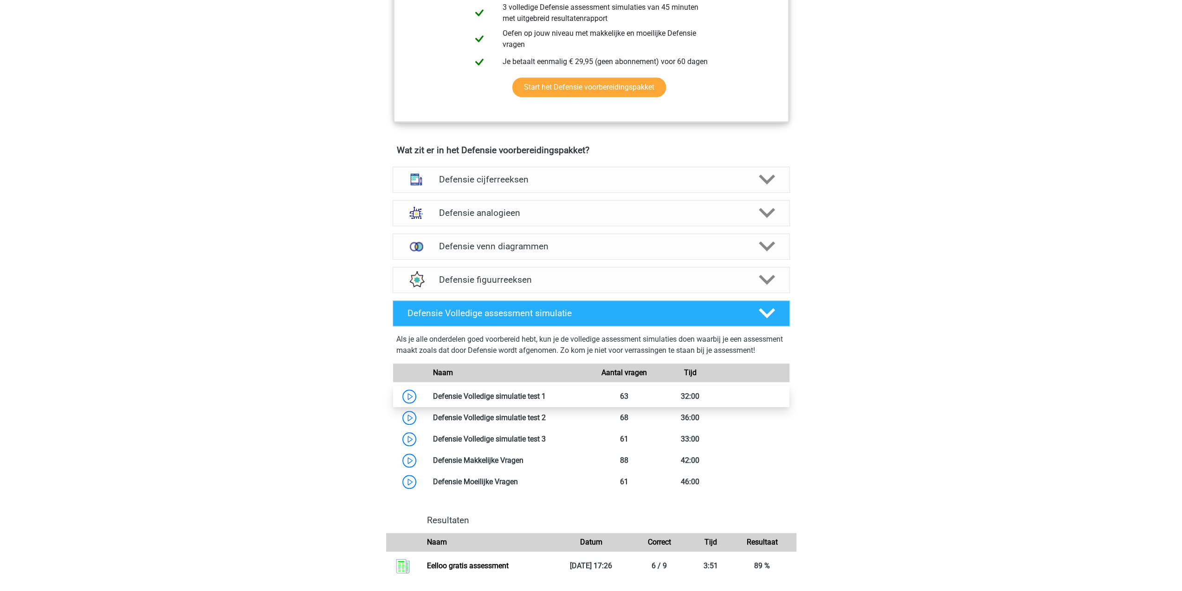
click at [546, 400] on link at bounding box center [546, 396] width 0 height 9
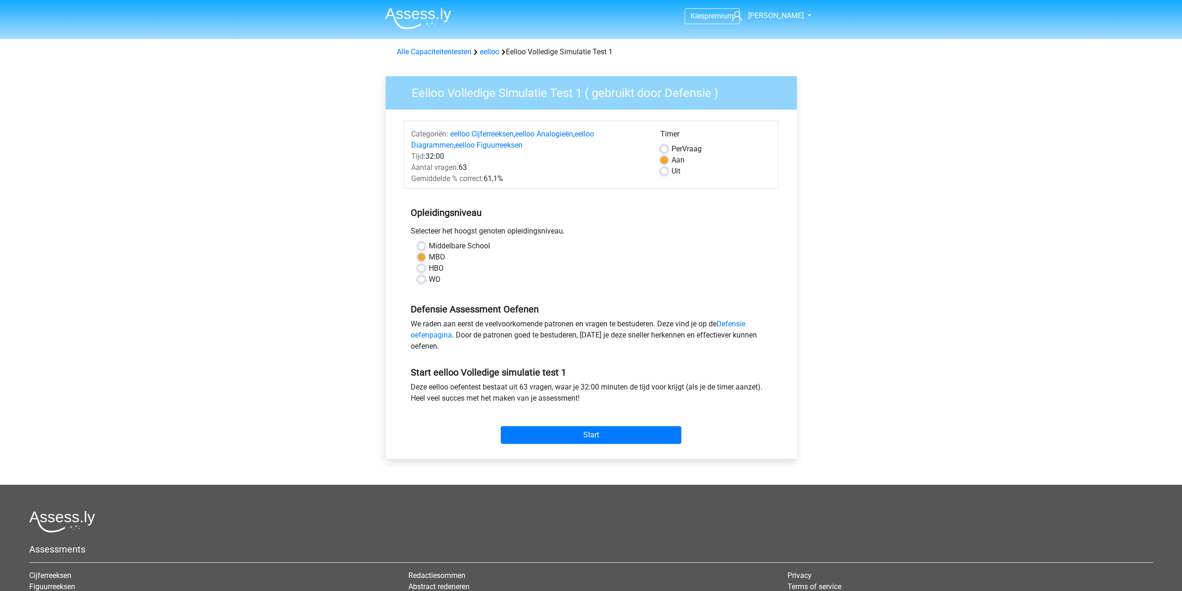
click at [429, 269] on label "HBO" at bounding box center [436, 268] width 15 height 11
click at [419, 269] on input "HBO" at bounding box center [421, 267] width 7 height 9
radio input "true"
click at [429, 257] on label "MBO" at bounding box center [437, 256] width 16 height 11
click at [422, 257] on input "MBO" at bounding box center [421, 255] width 7 height 9
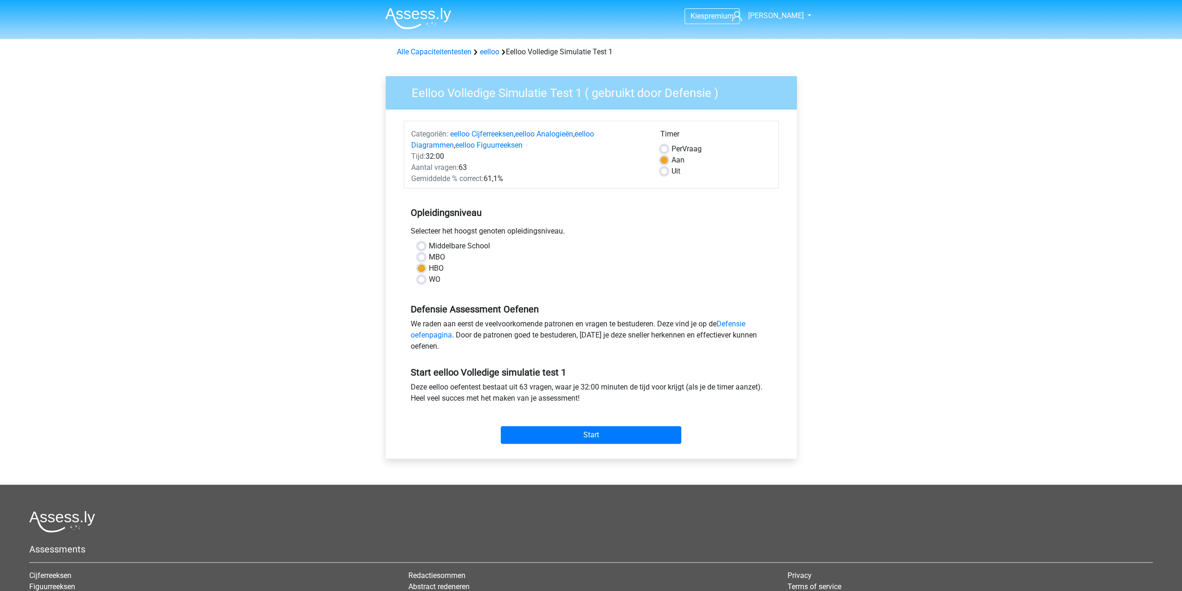
radio input "true"
click at [494, 50] on link "eelloo" at bounding box center [489, 51] width 19 height 9
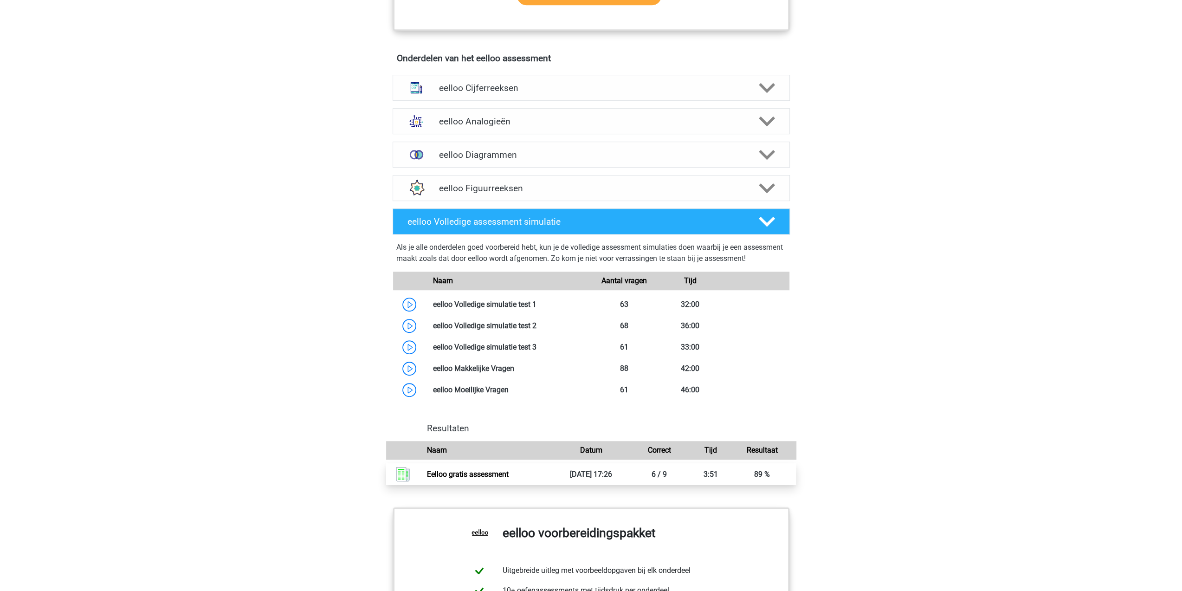
scroll to position [418, 0]
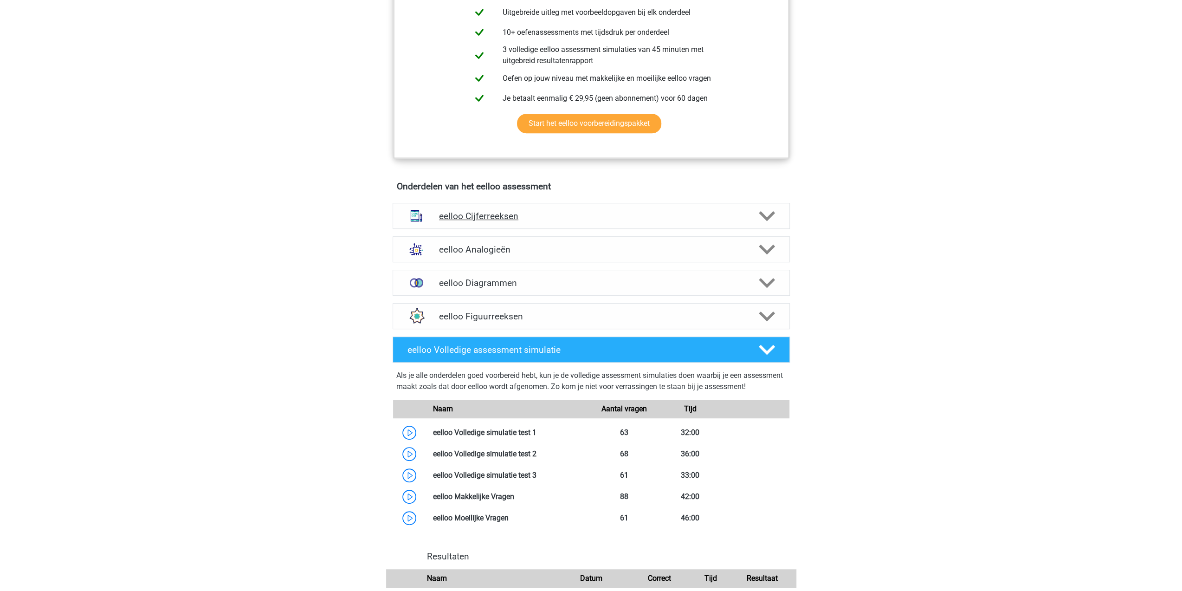
click at [771, 220] on polygon at bounding box center [767, 216] width 16 height 10
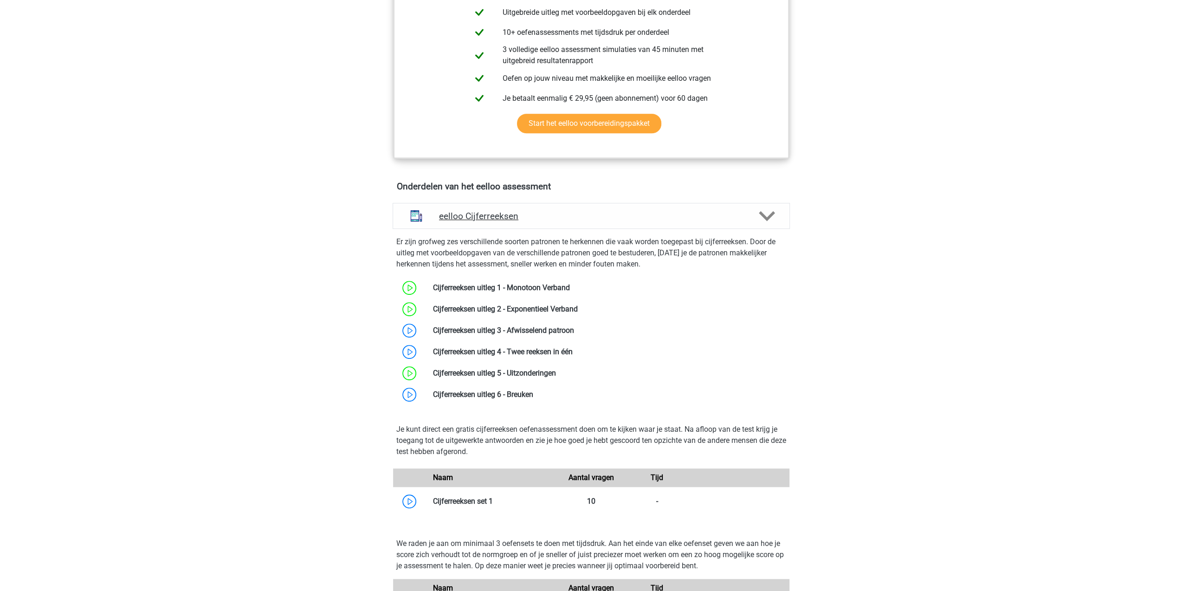
click at [771, 220] on polygon at bounding box center [767, 216] width 16 height 10
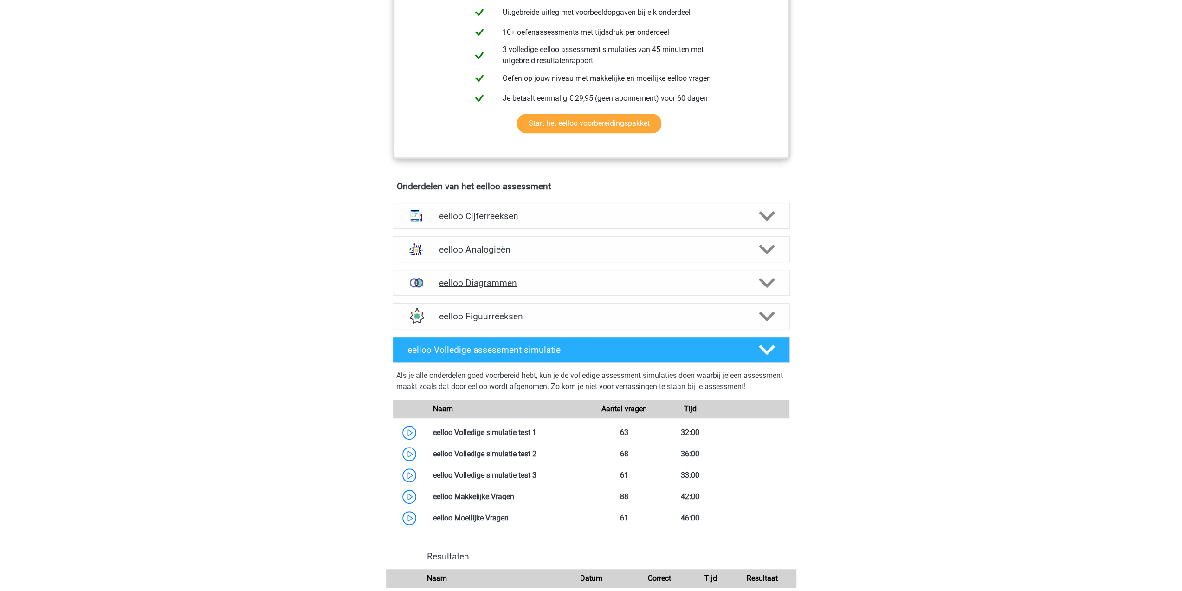
click at [764, 282] on icon at bounding box center [767, 283] width 16 height 16
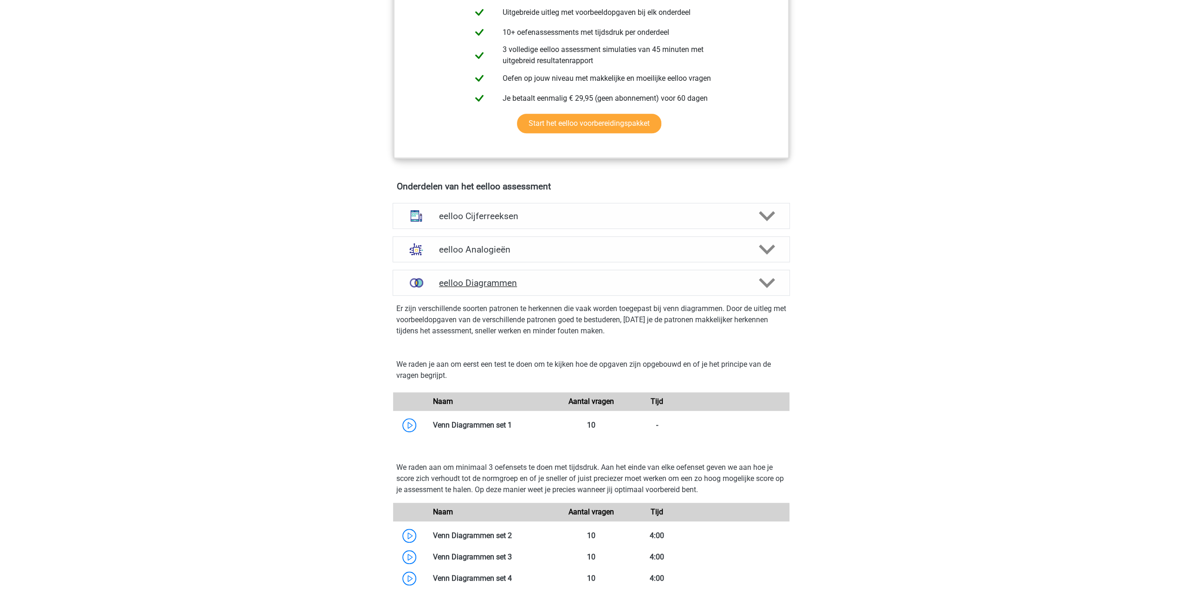
click at [765, 279] on icon at bounding box center [767, 283] width 16 height 16
